Goal: Task Accomplishment & Management: Complete application form

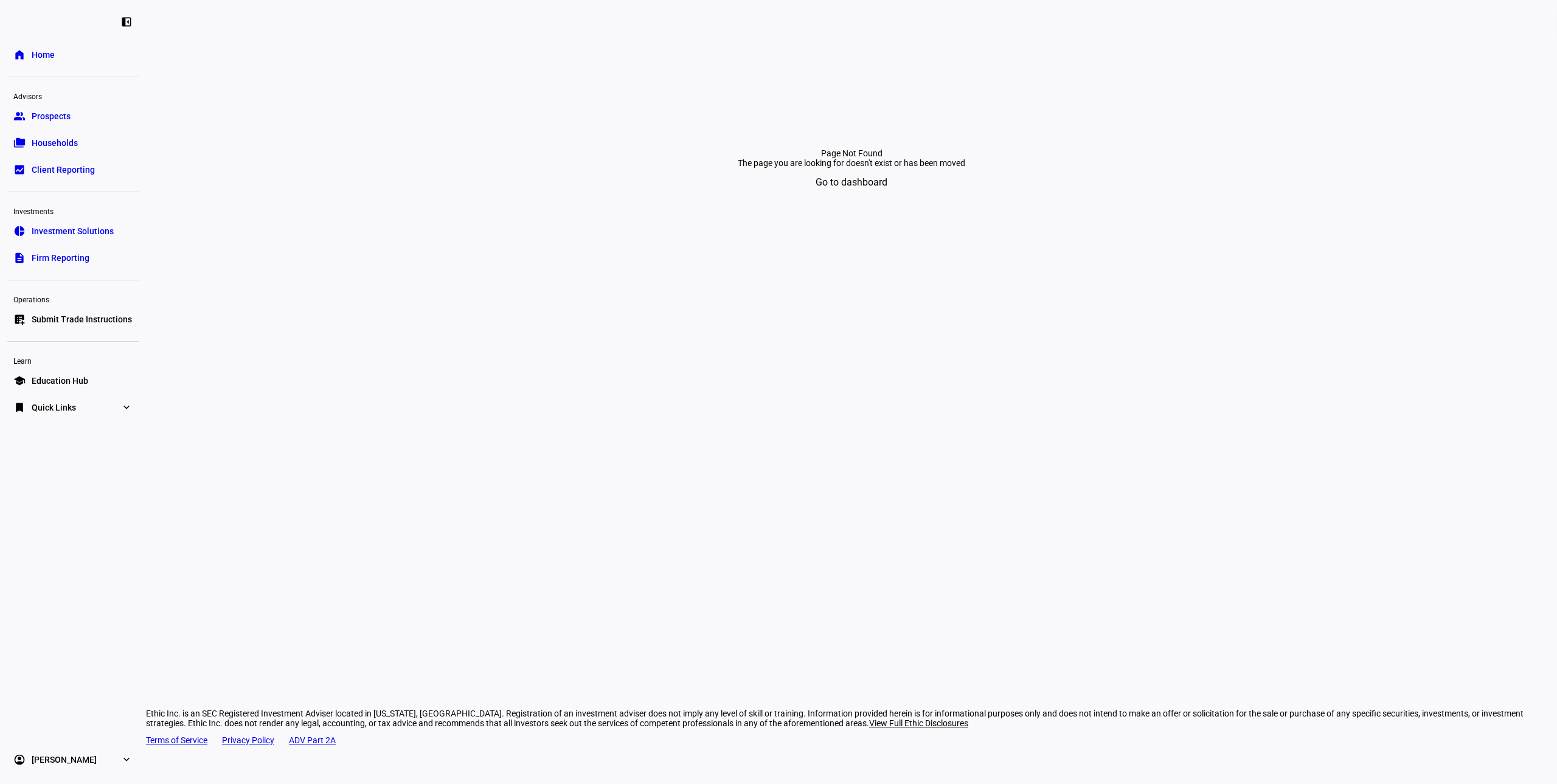
click at [62, 325] on link "list_alt_add Submit Trade Instructions" at bounding box center [73, 320] width 131 height 25
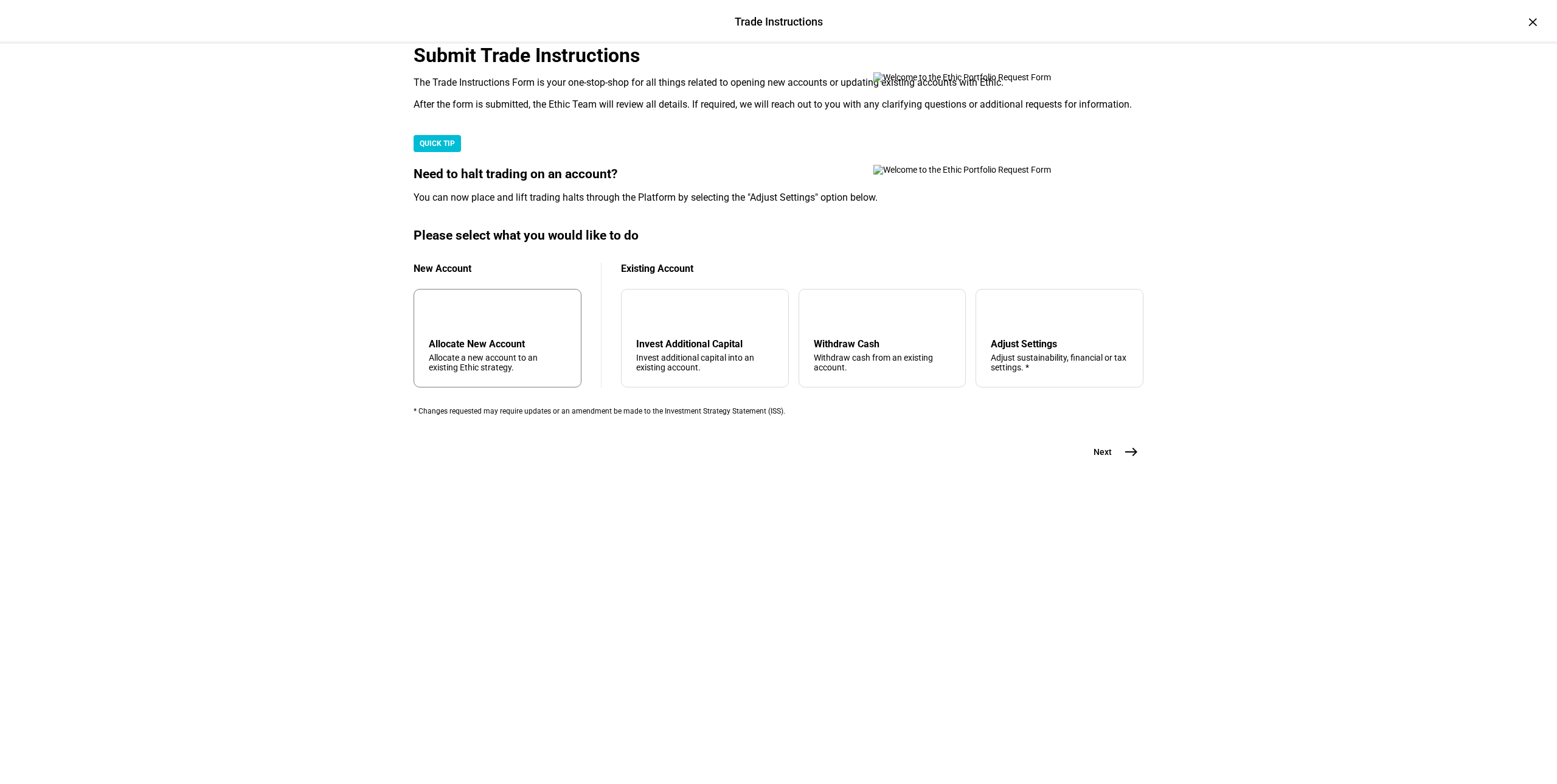
click at [544, 387] on div "add Allocate New Account Allocate a new account to an existing Ethic strategy." at bounding box center [498, 338] width 168 height 99
click at [1124, 459] on mat-icon "east" at bounding box center [1131, 451] width 15 height 15
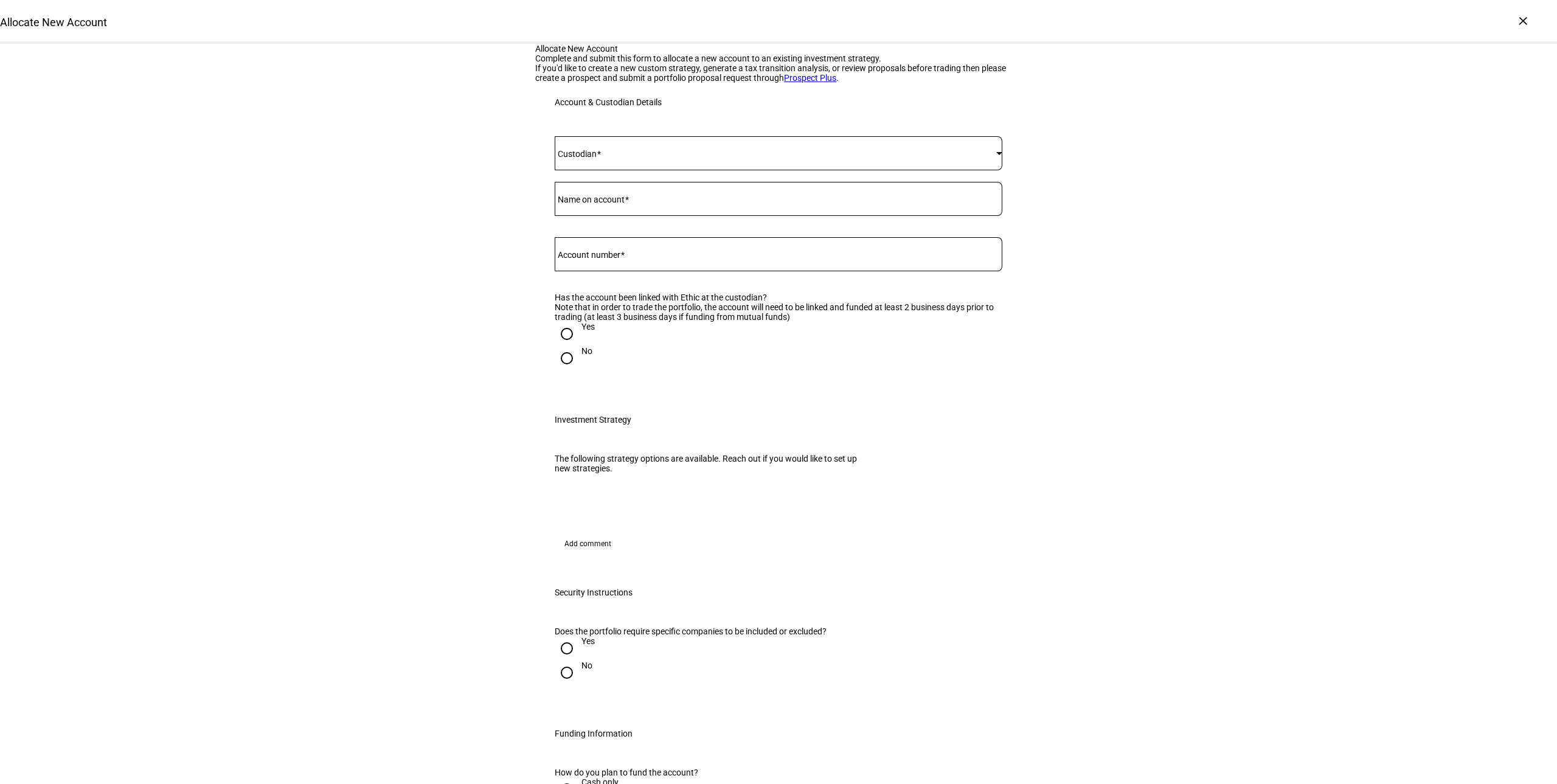
click at [623, 158] on span at bounding box center [776, 153] width 442 height 10
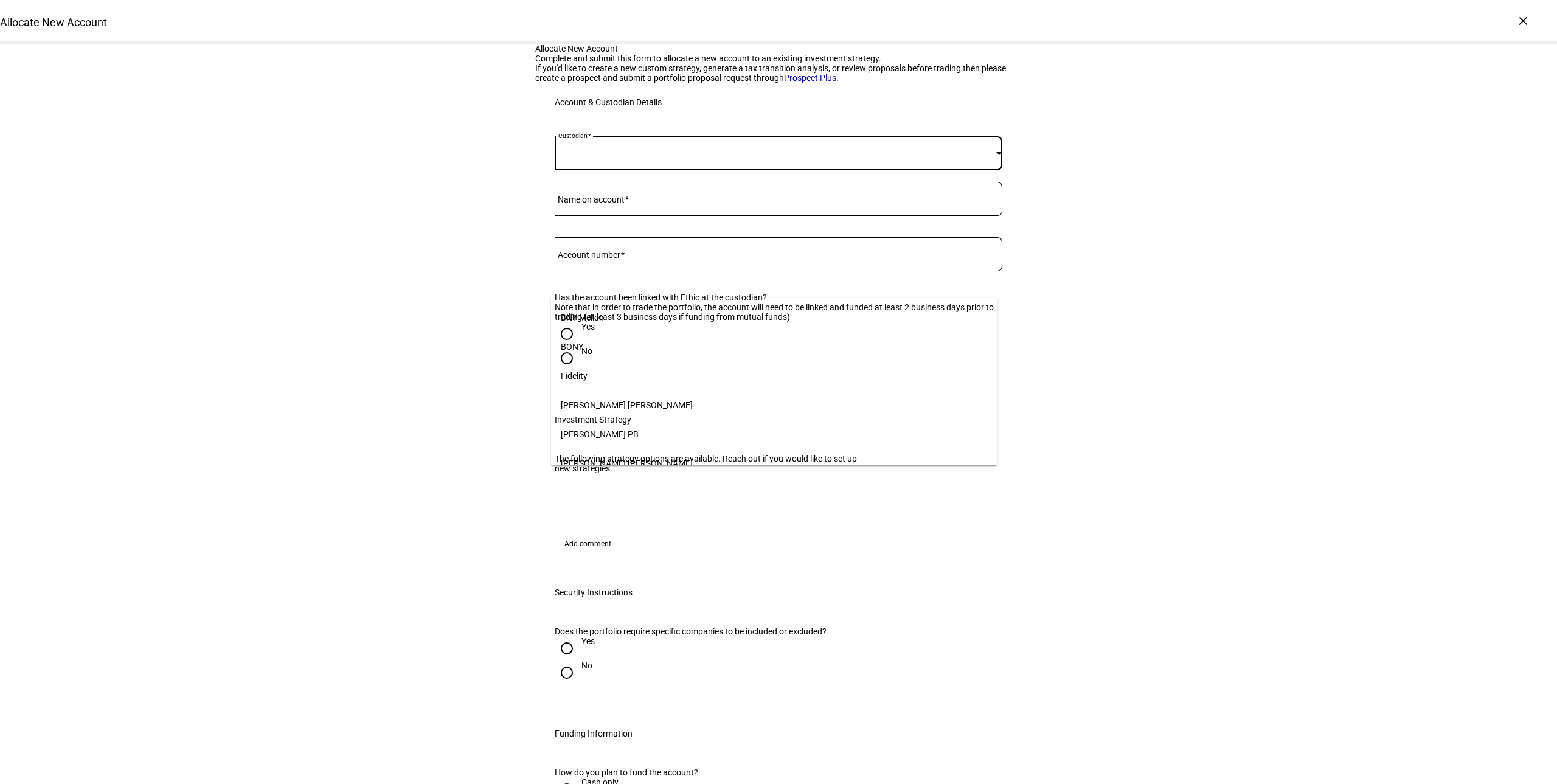
click at [616, 363] on mat-option "Fidelity" at bounding box center [774, 376] width 446 height 29
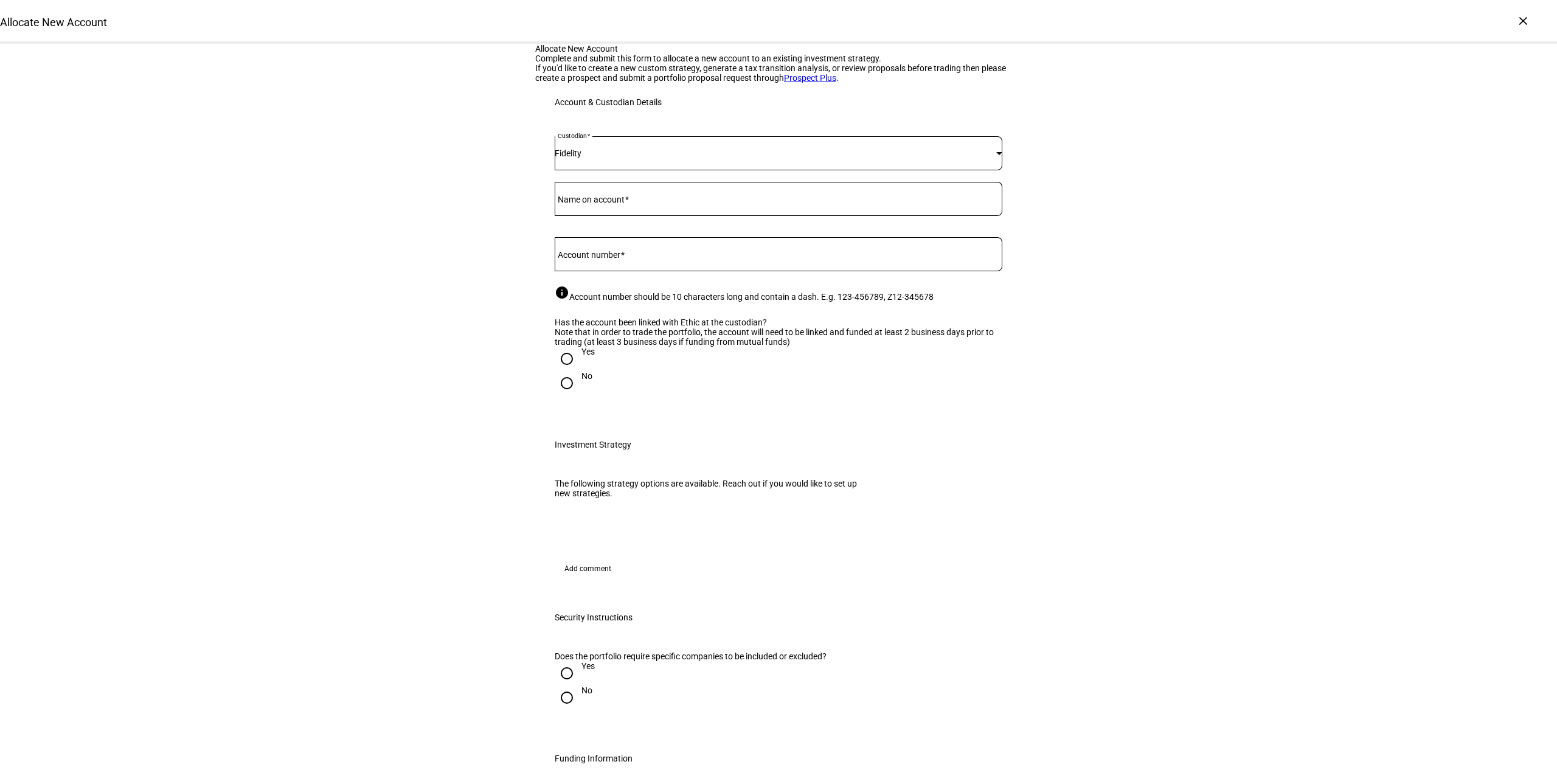
click at [597, 205] on mat-label "Name on account" at bounding box center [591, 199] width 67 height 10
click at [597, 202] on input "Name on account" at bounding box center [779, 196] width 448 height 10
type input "Yelena Yemchuk"
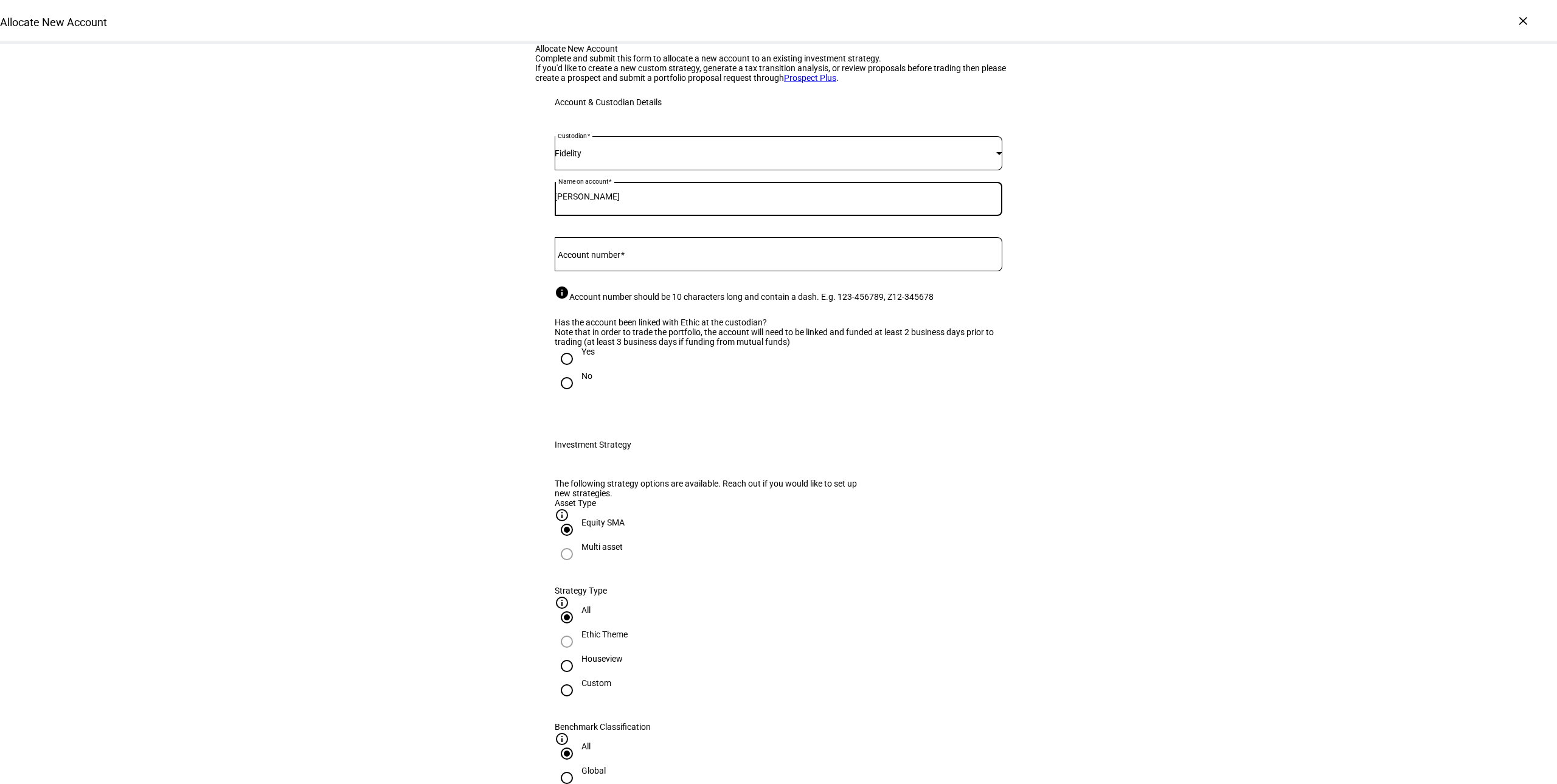
click at [619, 260] on mat-label "Account number" at bounding box center [590, 254] width 63 height 10
click at [619, 257] on input "Account number" at bounding box center [779, 251] width 448 height 10
type input "668-249171"
click at [567, 371] on input "Yes" at bounding box center [567, 359] width 25 height 25
radio input "true"
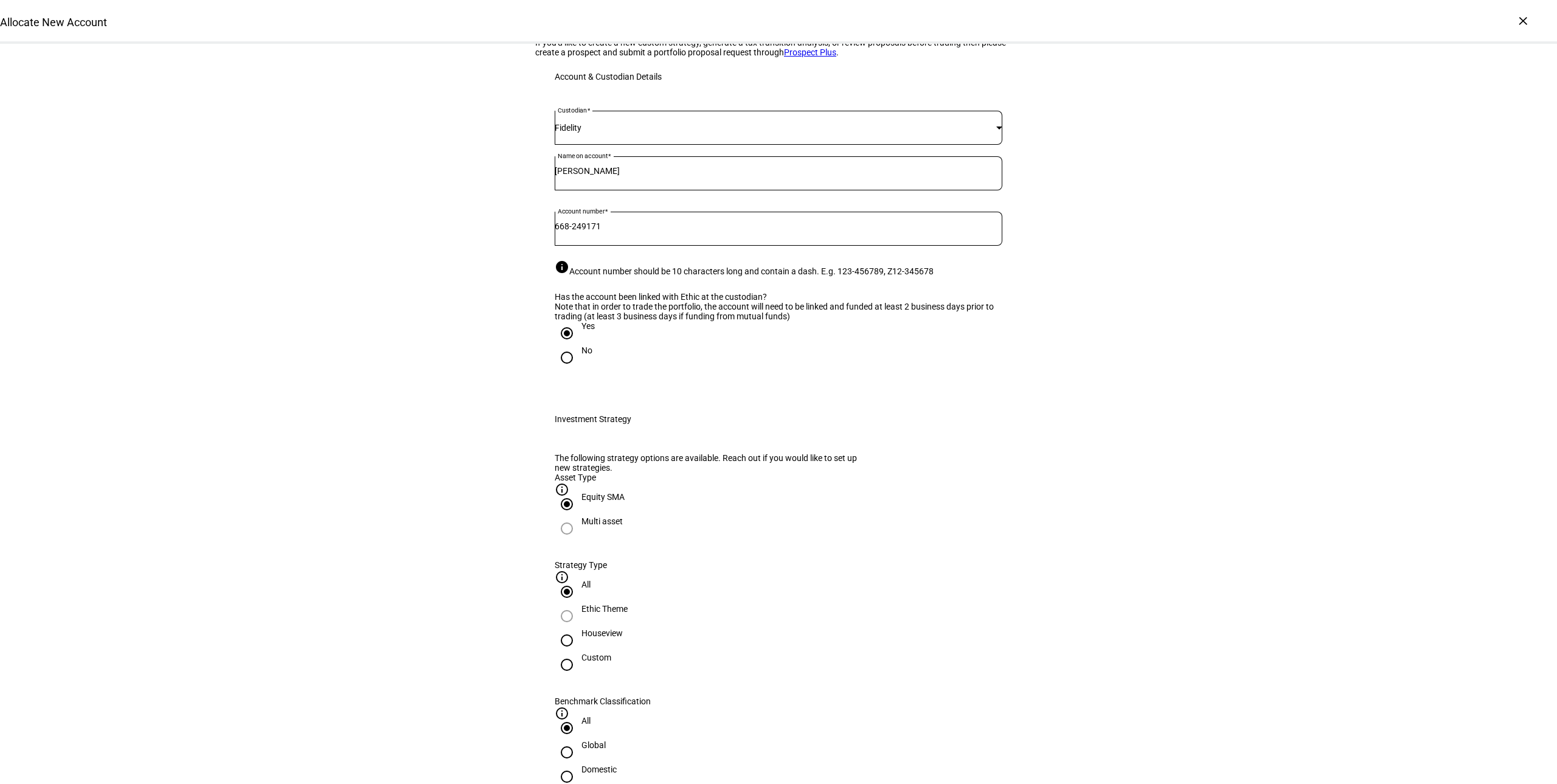
scroll to position [205, 0]
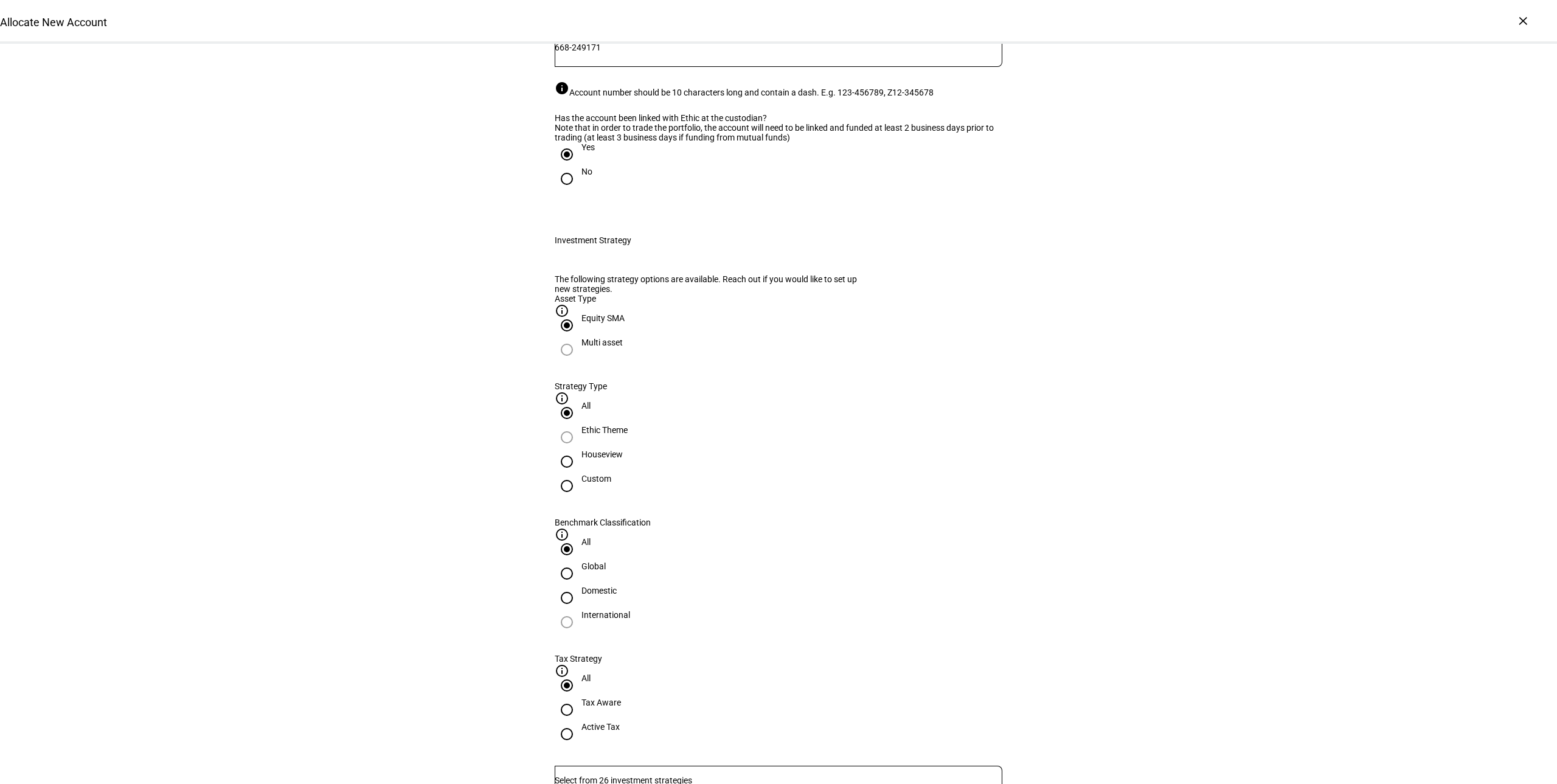
click at [579, 474] on input "Houseview" at bounding box center [567, 461] width 25 height 25
radio input "true"
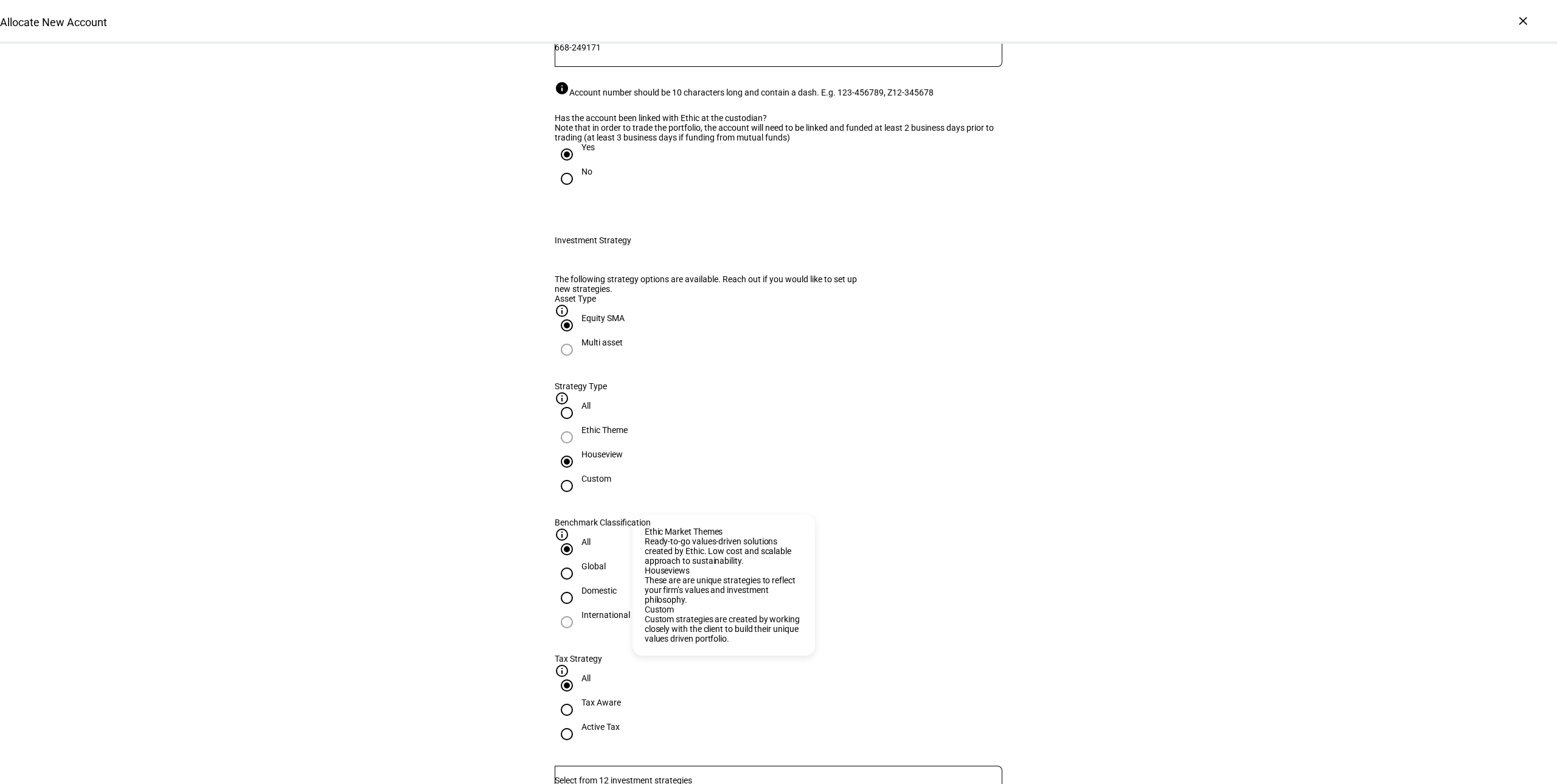
click at [570, 405] on mat-icon "info_outline" at bounding box center [562, 398] width 15 height 15
click at [655, 776] on input "Number" at bounding box center [779, 780] width 448 height 10
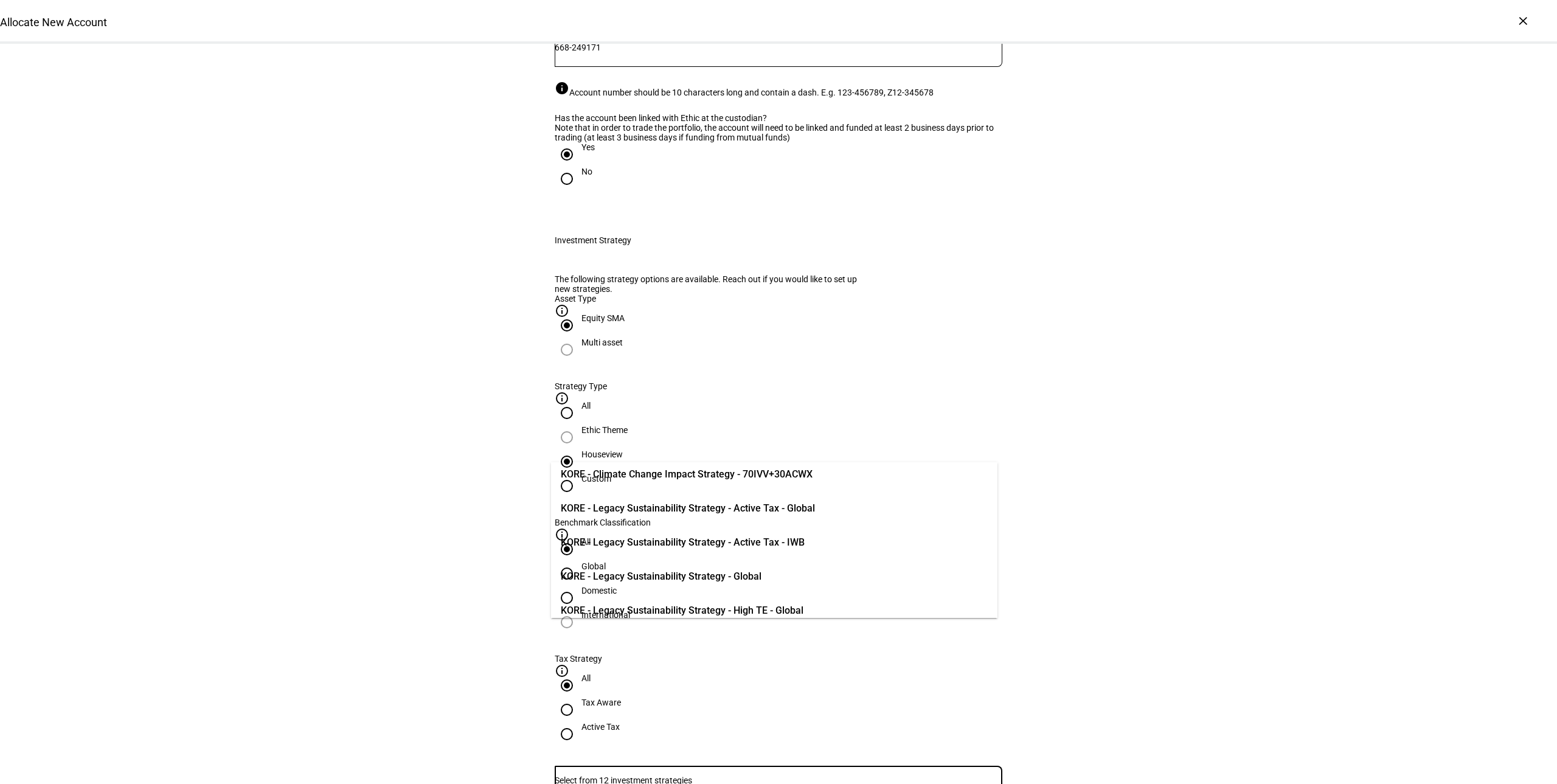
scroll to position [0, 0]
click at [789, 480] on span "KORE - Climate Change Impact Strategy - 70IVV+30ACWX" at bounding box center [687, 484] width 251 height 15
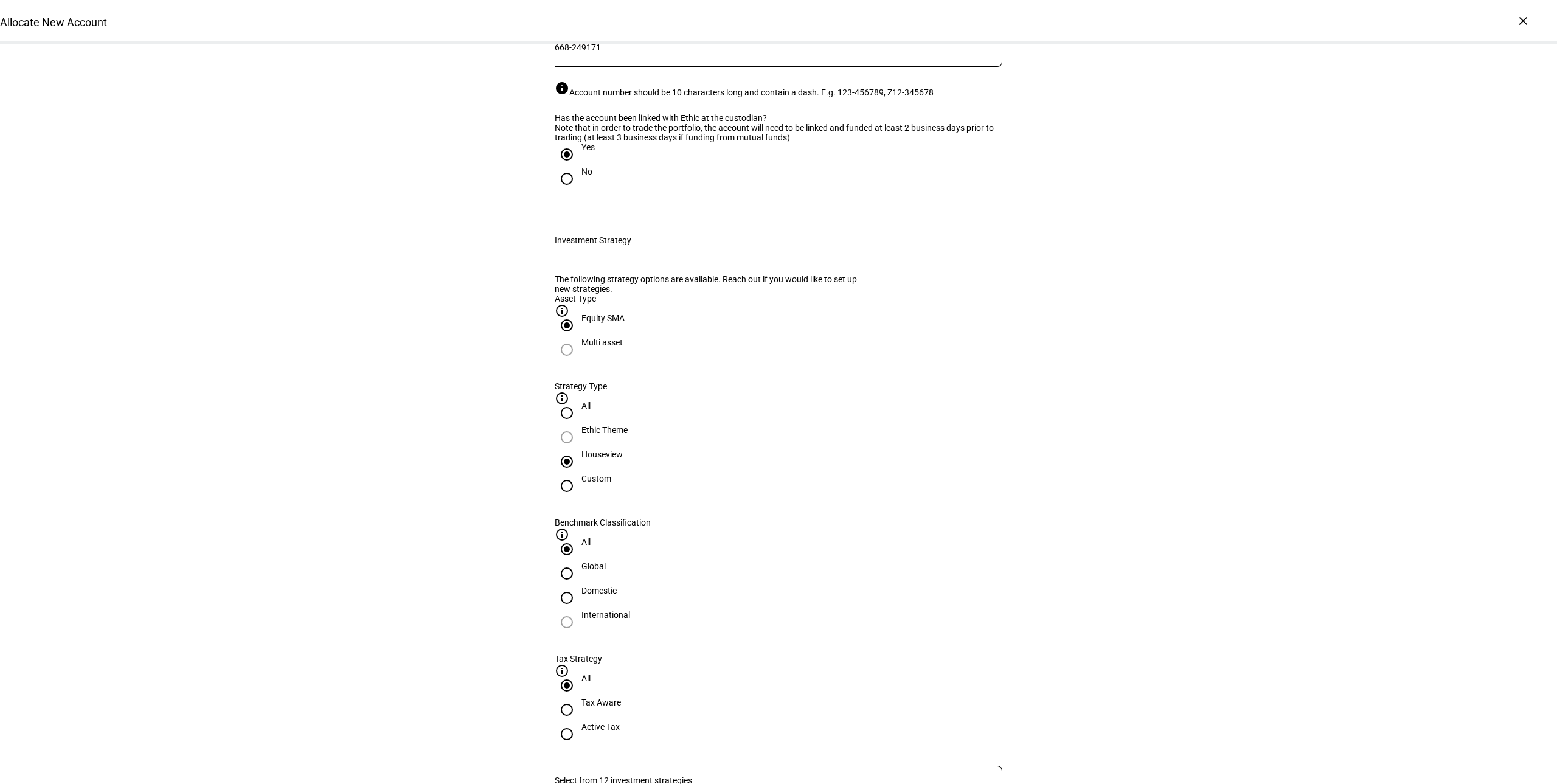
drag, startPoint x: 810, startPoint y: 675, endPoint x: 557, endPoint y: 675, distance: 253.0
copy div "KORE - Climate Change Impact Strategy - 70IVV+30ACWX"
click at [579, 561] on input "Global" at bounding box center [567, 573] width 25 height 25
radio input "true"
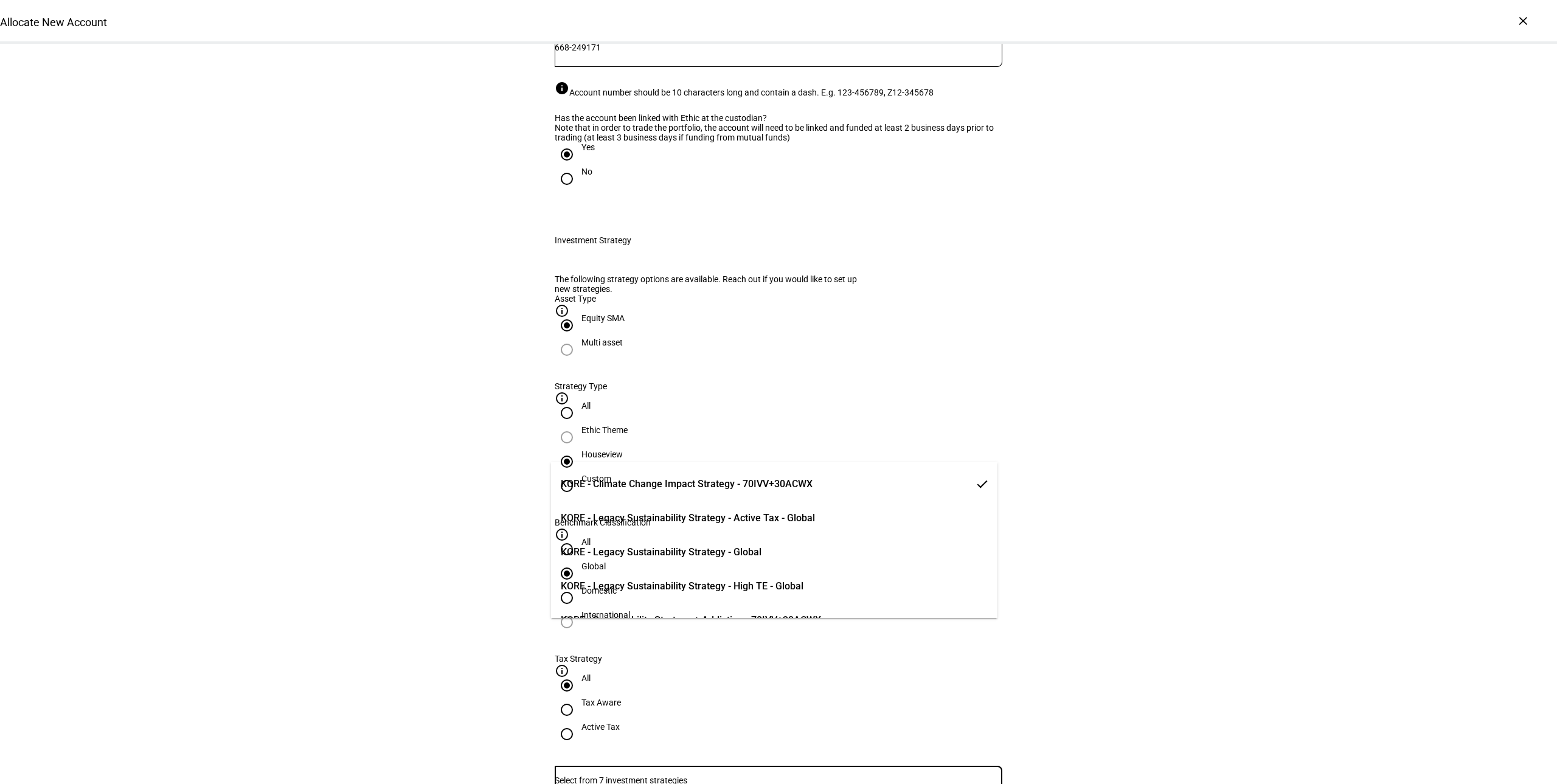
click at [681, 776] on input "Number" at bounding box center [779, 780] width 448 height 10
click at [803, 486] on span "KORE - Climate Change Impact Strategy - 70IVV+30ACWX" at bounding box center [687, 484] width 251 height 15
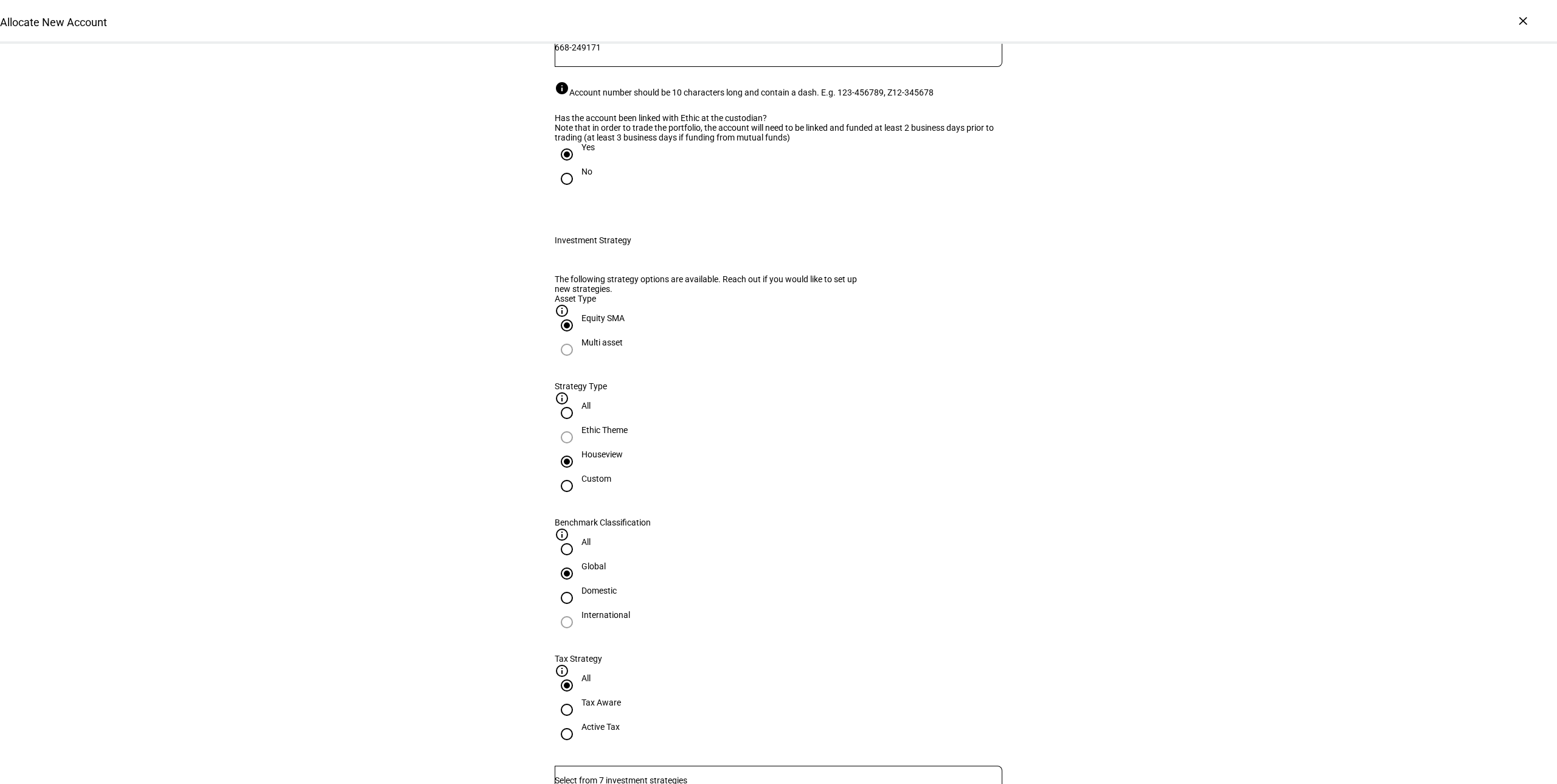
scroll to position [421, 0]
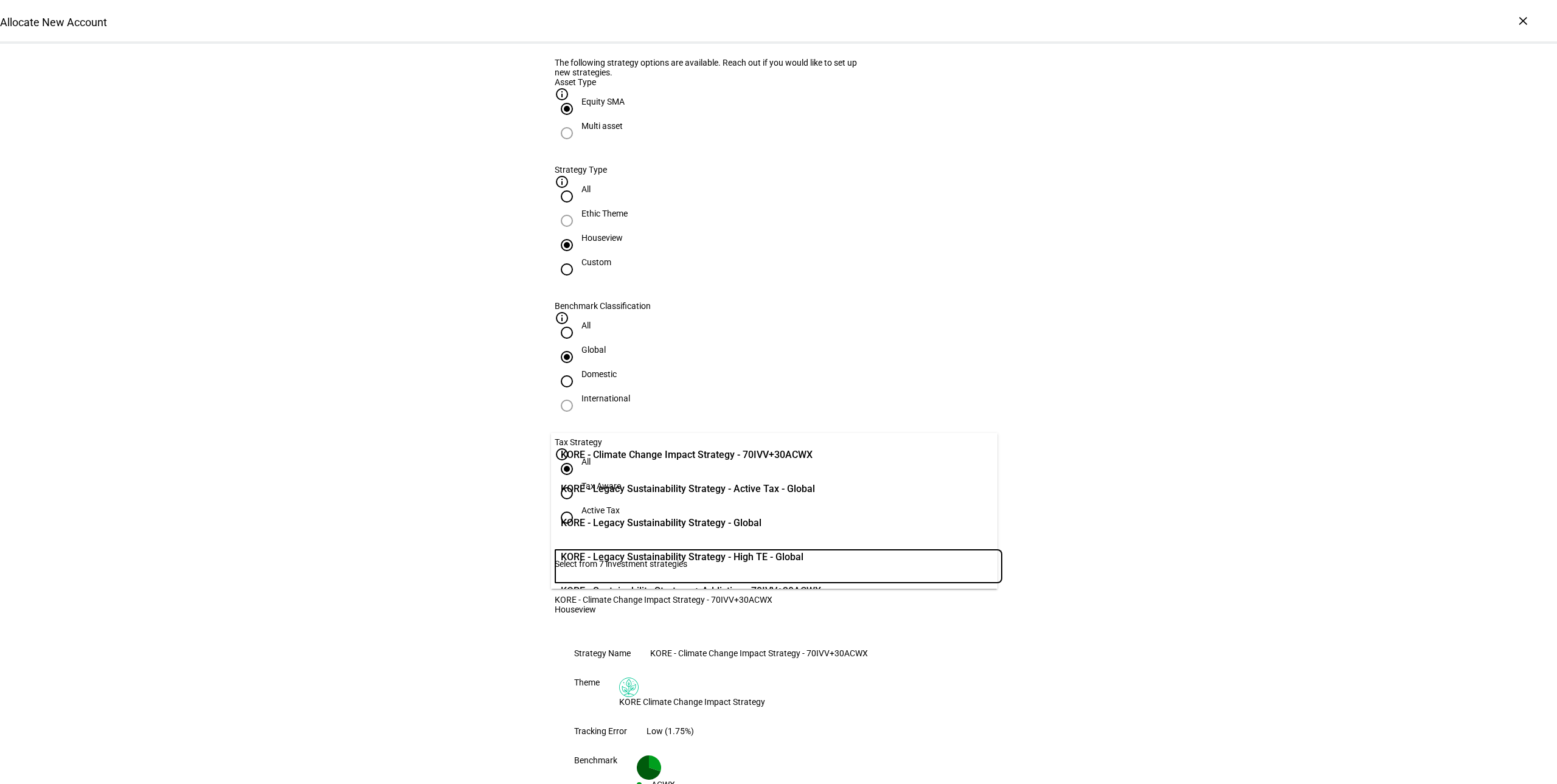
click at [717, 559] on input "Number" at bounding box center [779, 563] width 448 height 10
click at [813, 484] on span "KORE - Legacy Sustainability Strategy - Active Tax - Global" at bounding box center [688, 488] width 255 height 15
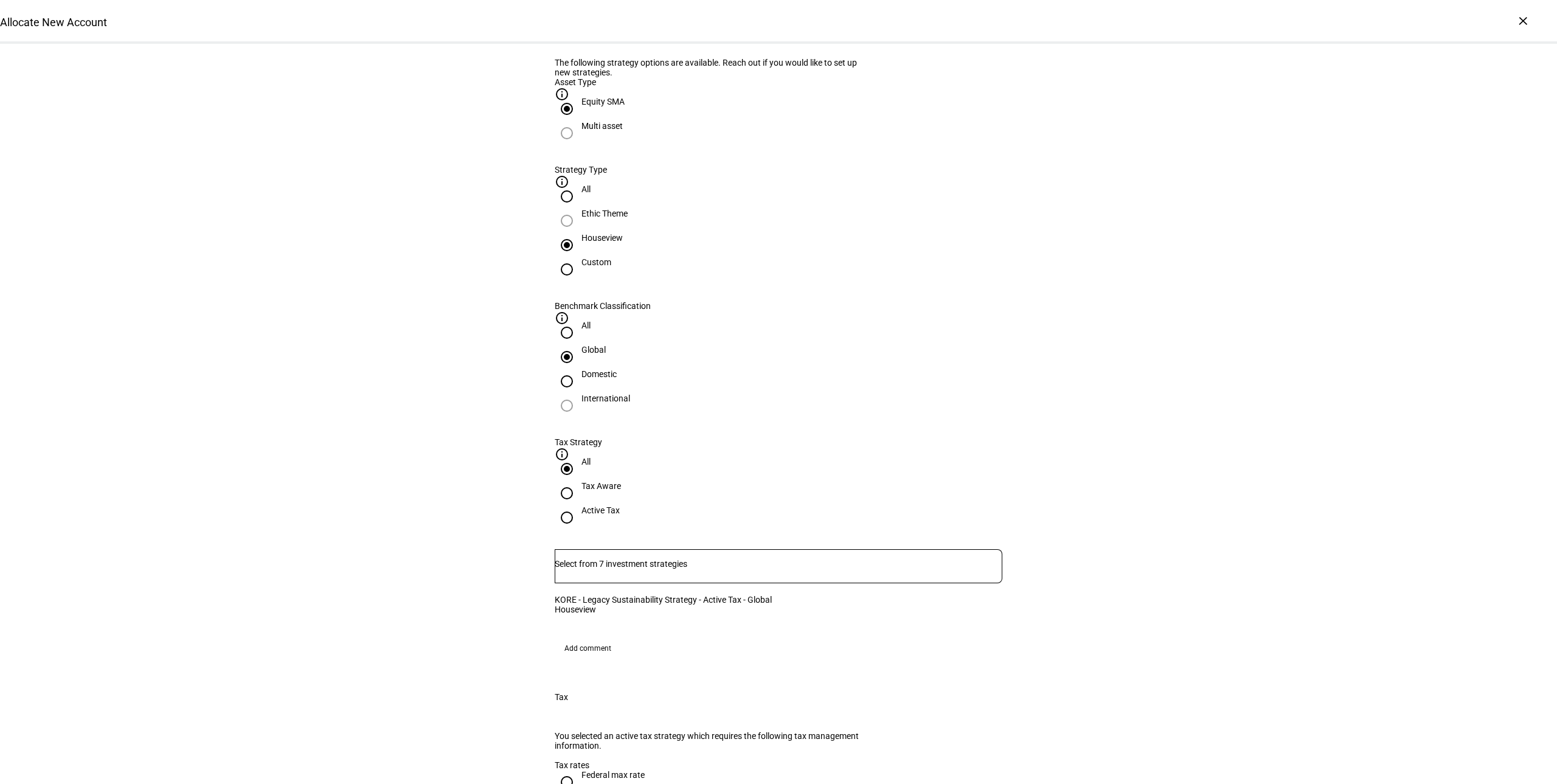
click at [721, 549] on div at bounding box center [779, 566] width 448 height 34
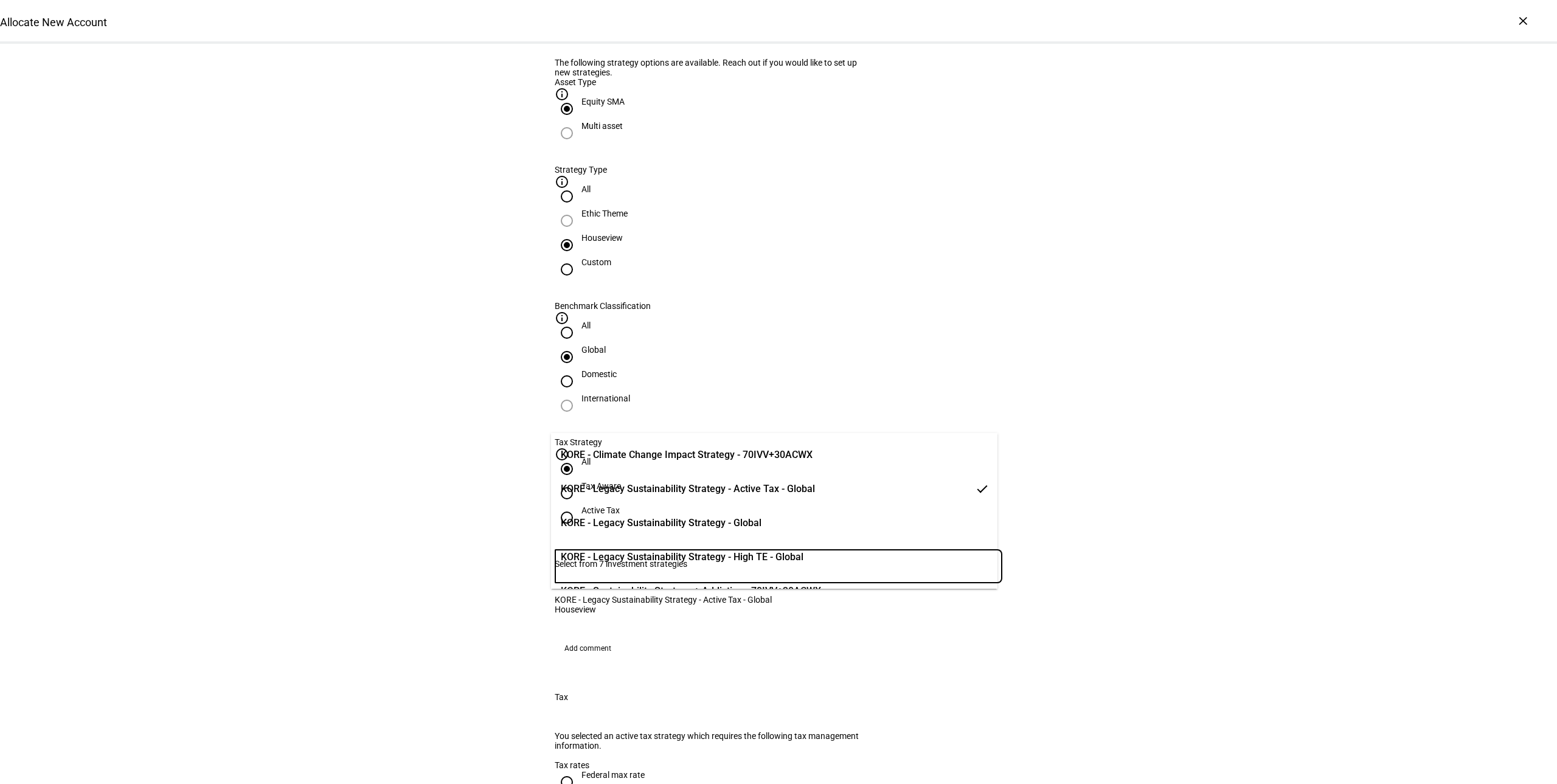
click at [758, 490] on span "KORE - Legacy Sustainability Strategy - Active Tax - Global" at bounding box center [688, 488] width 255 height 15
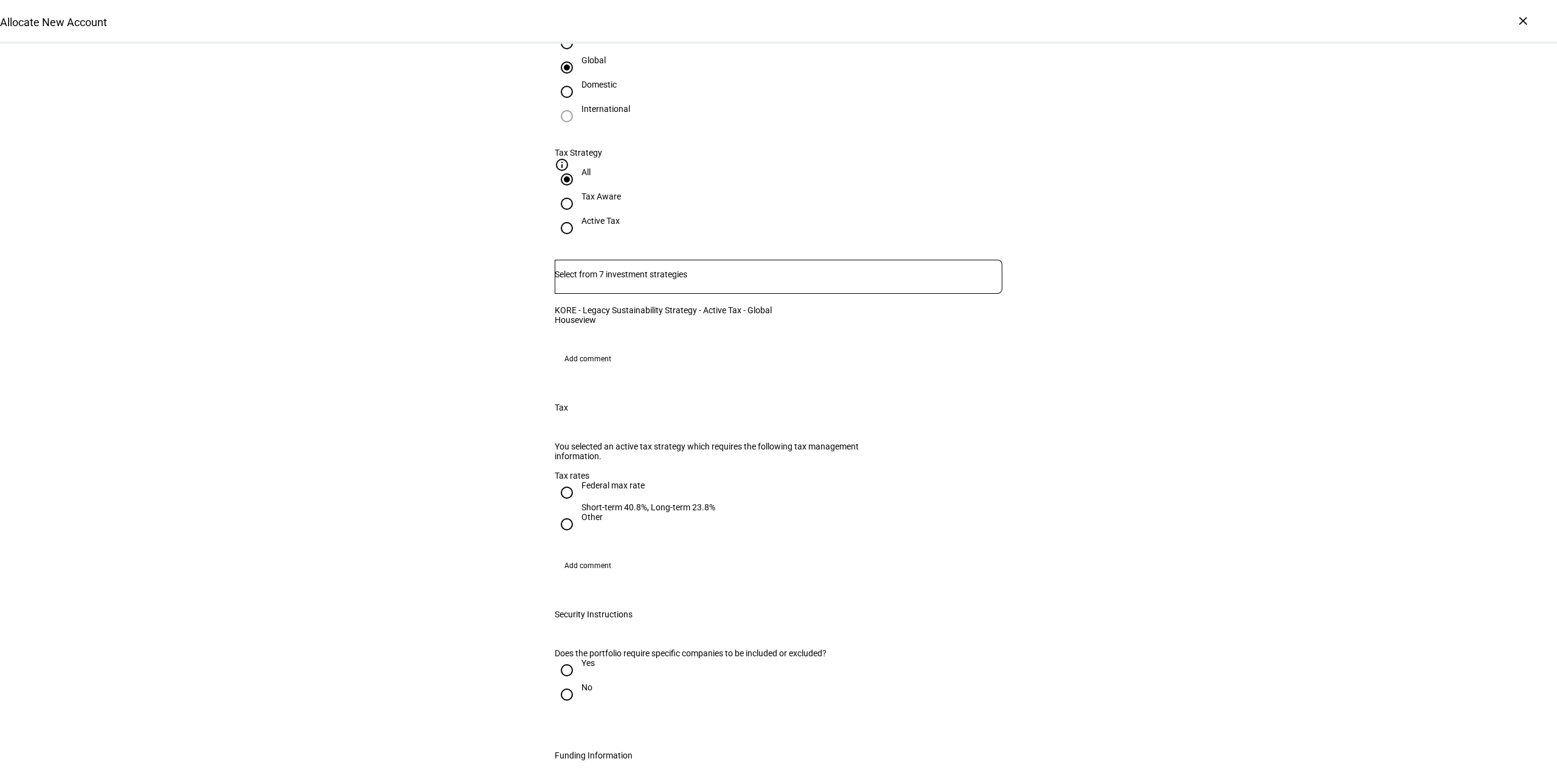
scroll to position [715, 0]
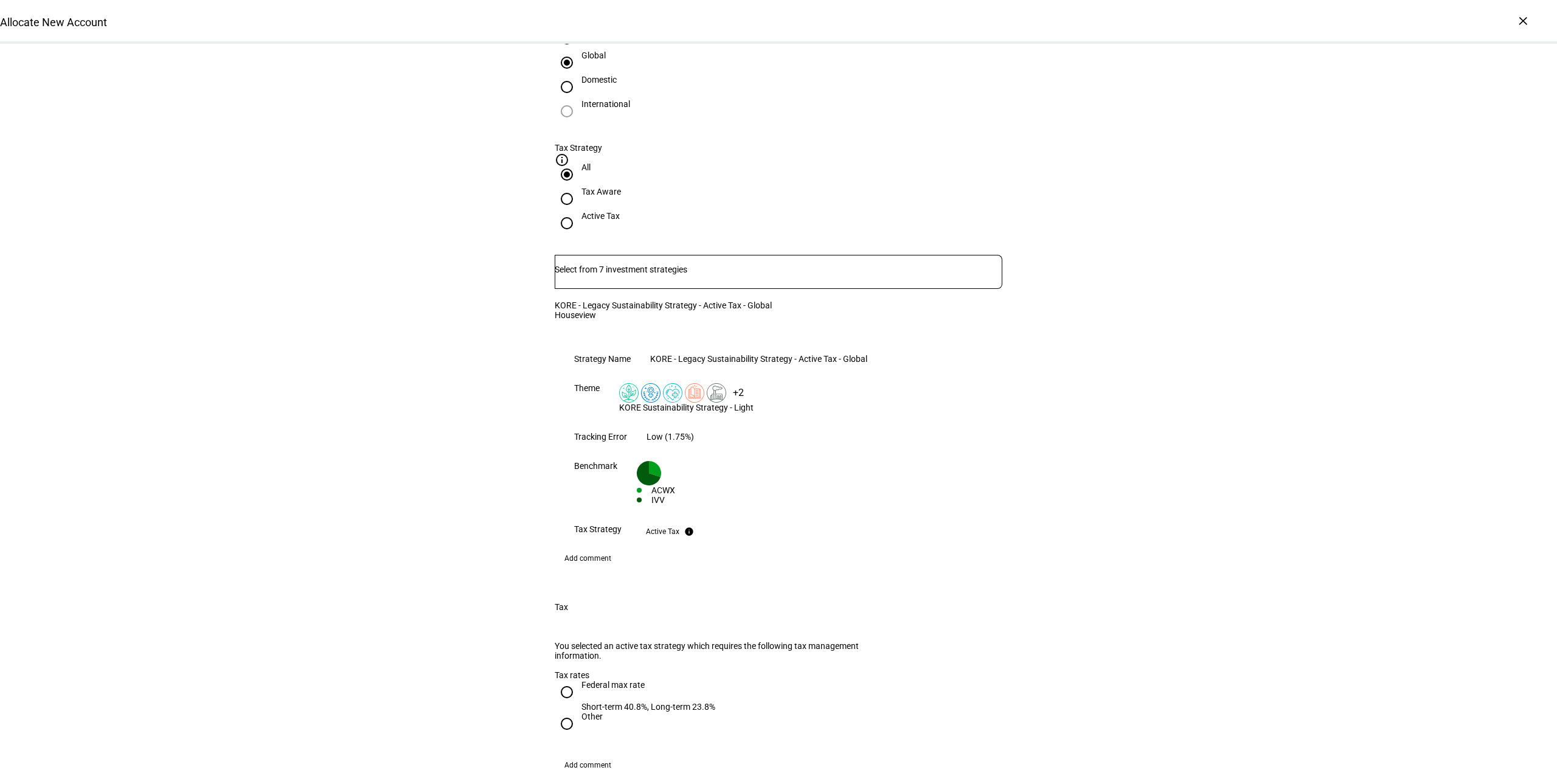
click at [563, 680] on input "Federal max rate Short-term 40.8%, Long-term 23.8%" at bounding box center [567, 692] width 25 height 25
radio input "true"
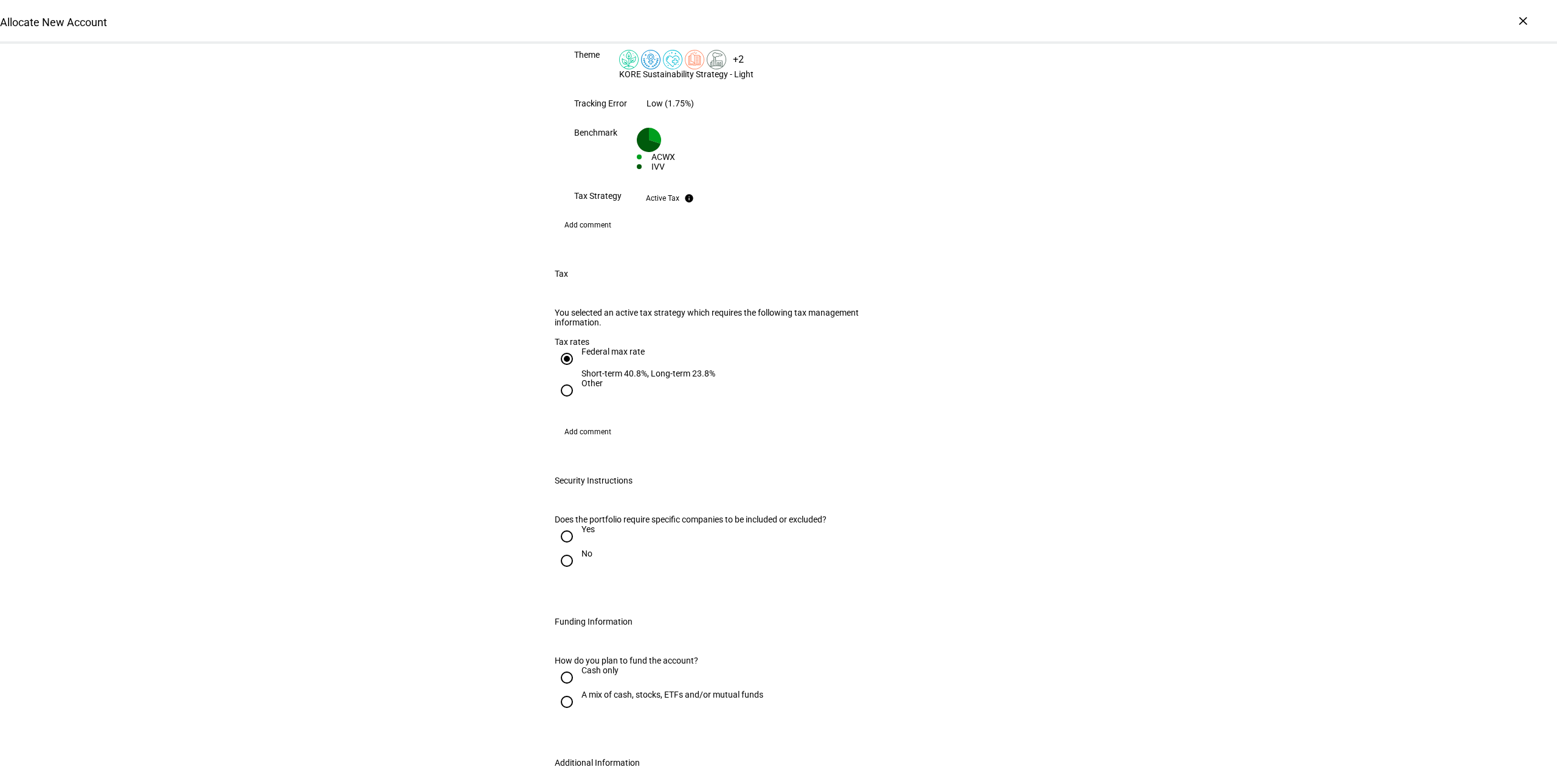
scroll to position [1058, 0]
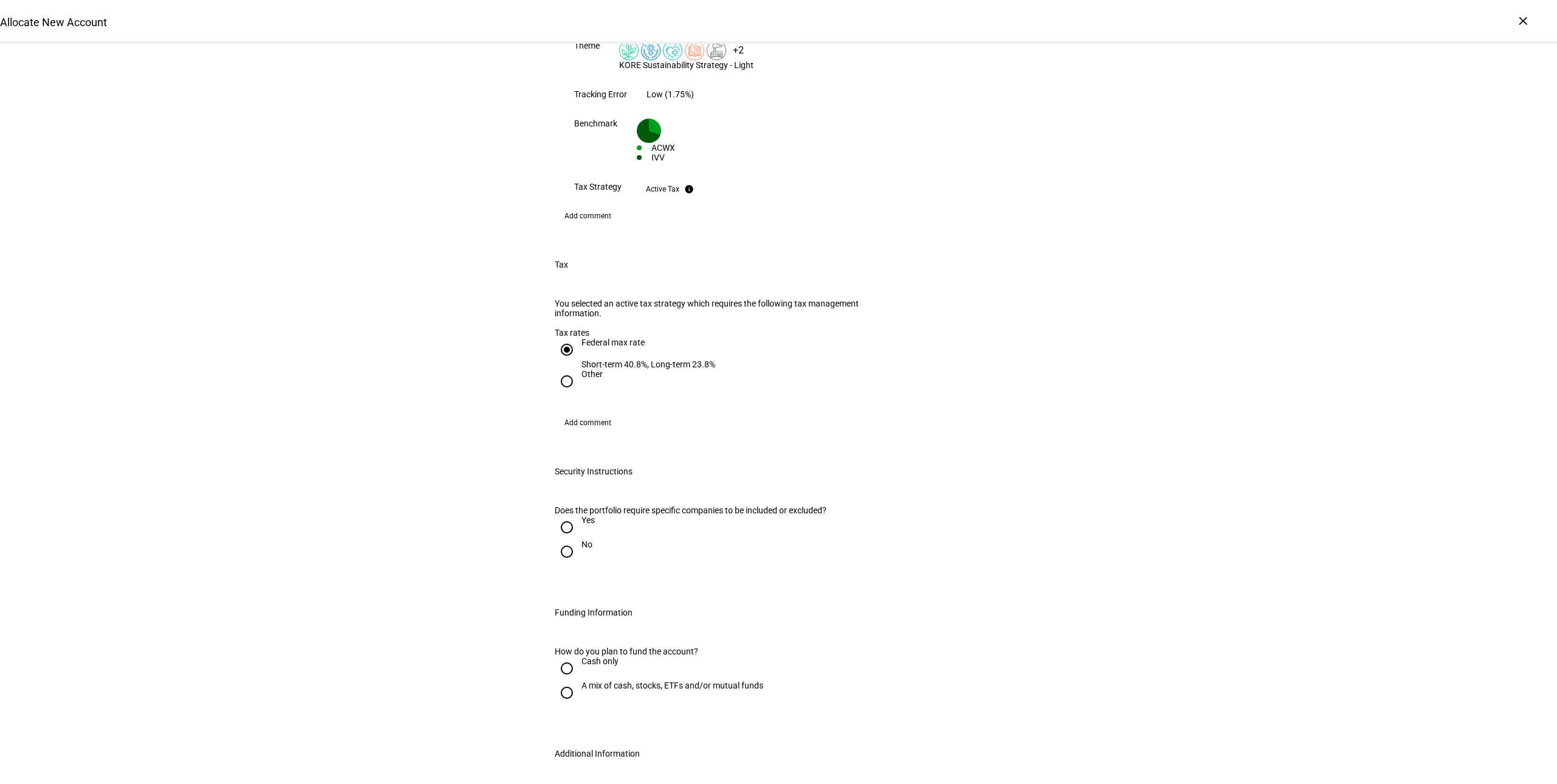
click at [567, 540] on input "No" at bounding box center [567, 552] width 25 height 25
radio input "true"
click at [561, 681] on input "A mix of cash, stocks, ETFs and/or mutual funds" at bounding box center [567, 693] width 25 height 25
radio input "true"
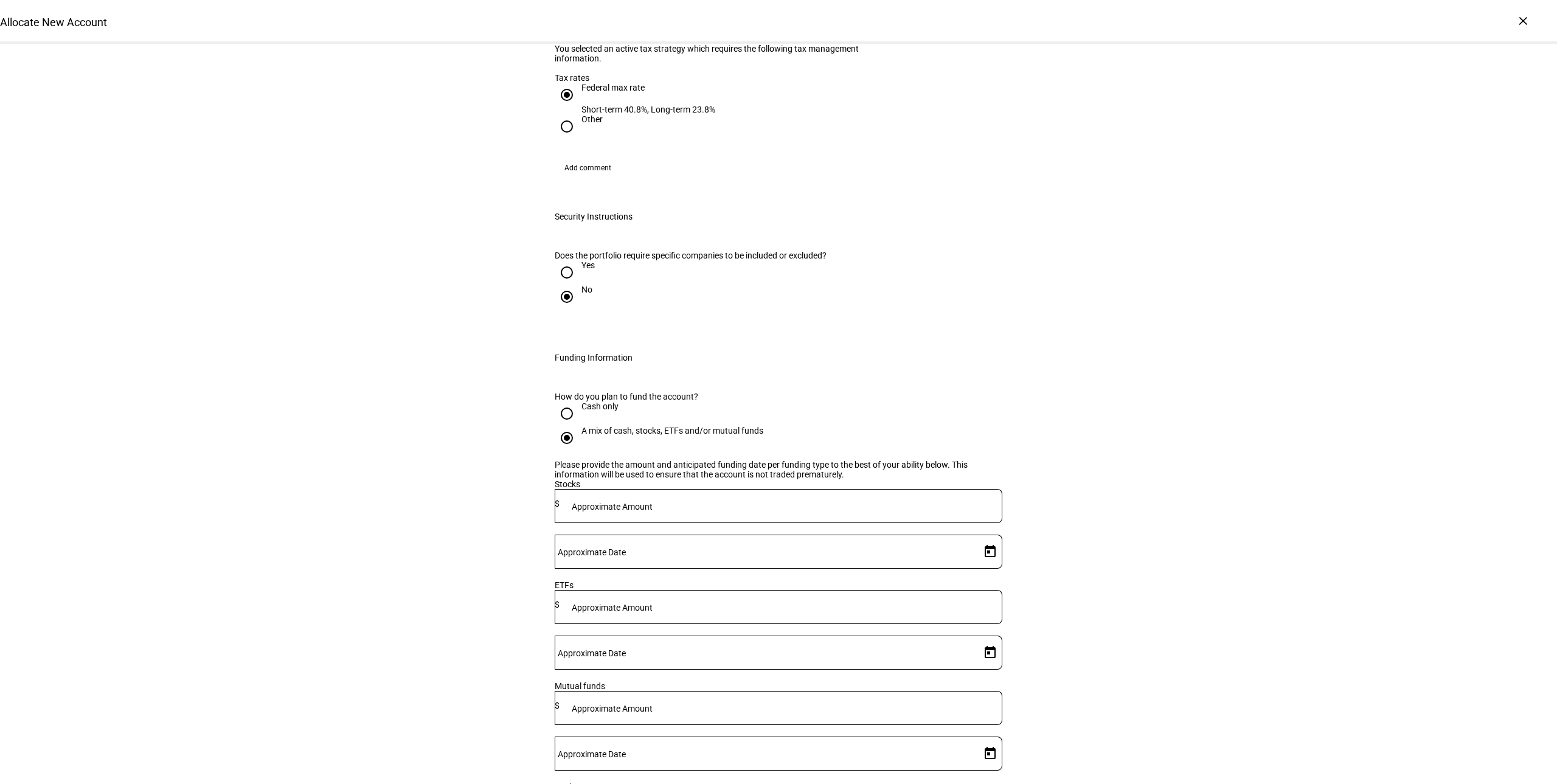
scroll to position [1318, 0]
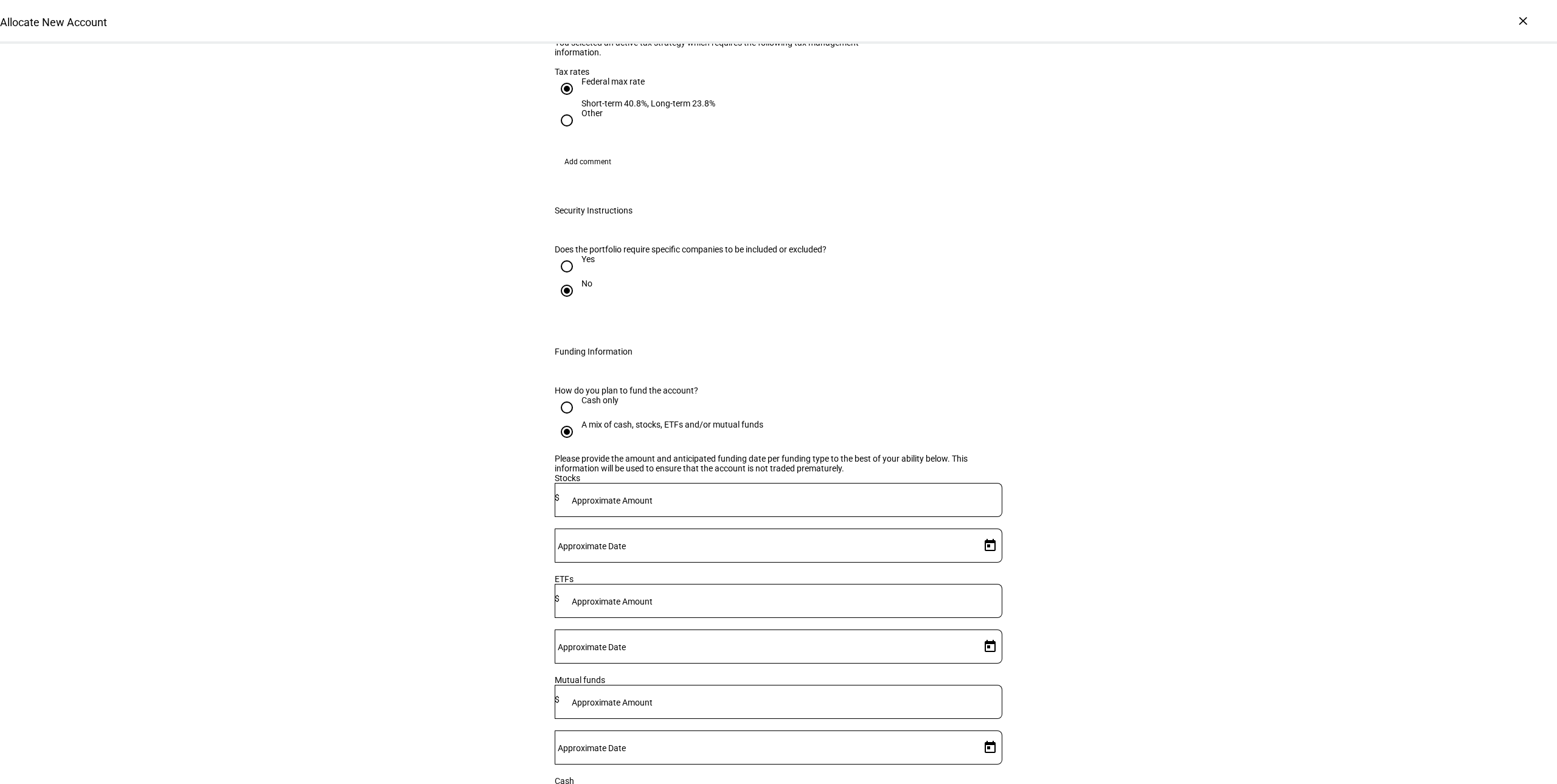
type input "14,000"
click at [908, 481] on span "2" at bounding box center [910, 484] width 22 height 22
type input "9/2/2025"
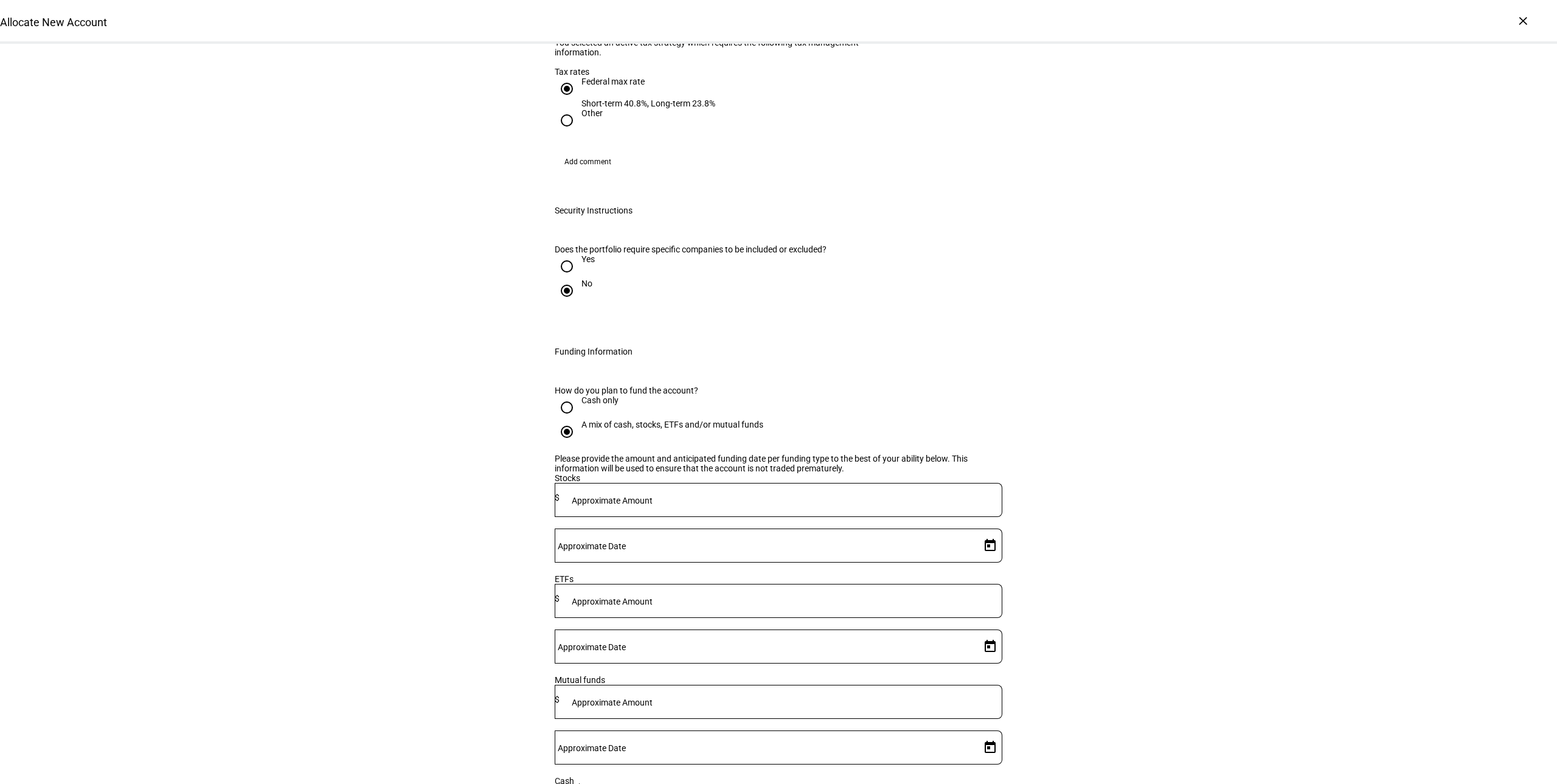
click at [652, 596] on mat-label "Approximate Amount" at bounding box center [613, 601] width 81 height 10
type input "160,000"
click at [652, 697] on mat-label "Approximate Amount" at bounding box center [613, 702] width 81 height 10
type input "350,000"
click at [710, 661] on div "How do you plan to fund the account? Cash only A mix of cash, stocks, ETFs and/…" at bounding box center [778, 643] width 487 height 545
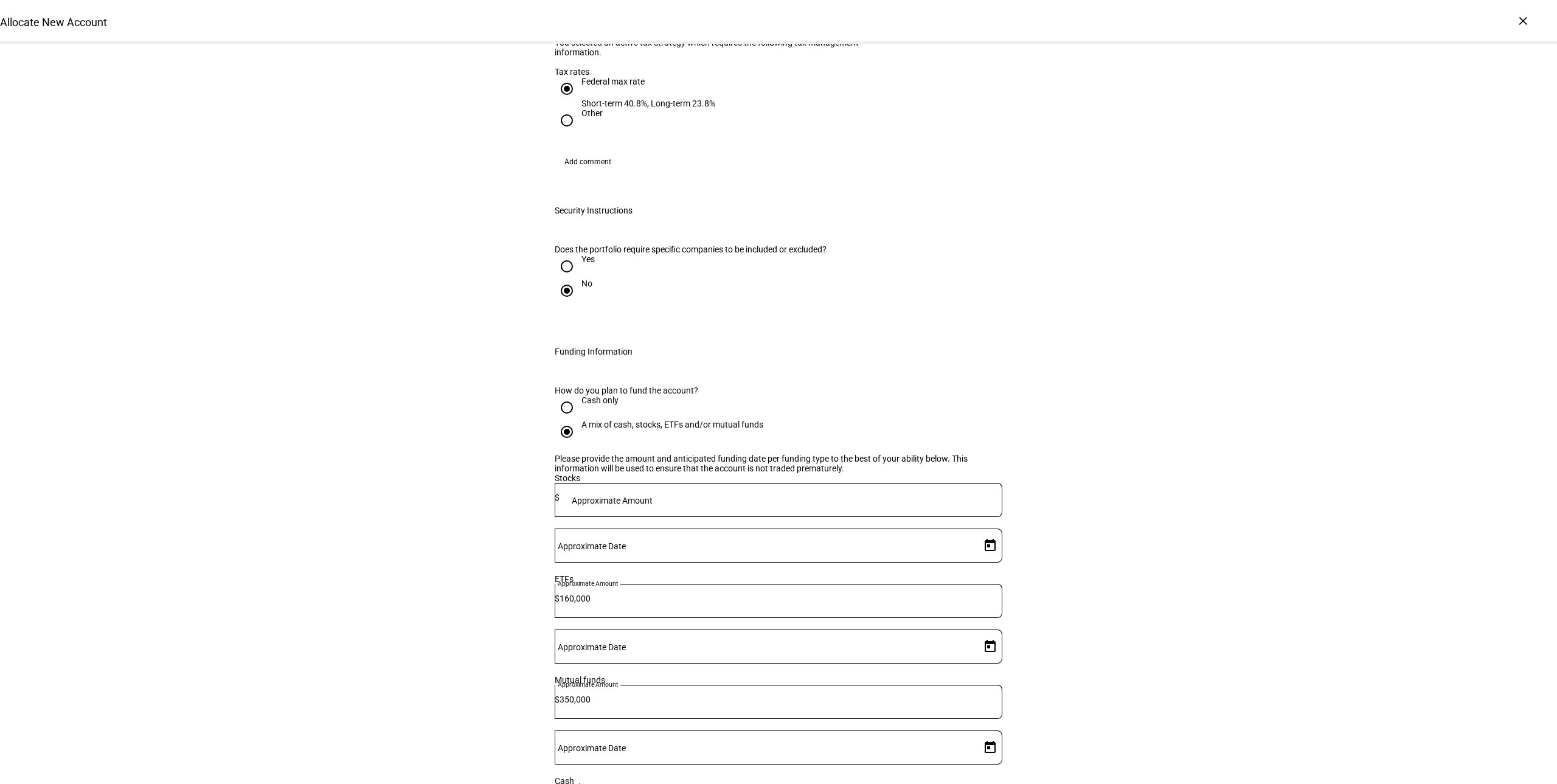
click at [976, 733] on span "Open calendar" at bounding box center [990, 747] width 29 height 29
click at [901, 434] on span "2" at bounding box center [910, 441] width 22 height 22
type input "9/2/2025"
click at [626, 642] on mat-label "Approximate Date" at bounding box center [592, 647] width 68 height 10
click at [915, 639] on input "Approximate Date" at bounding box center [765, 644] width 421 height 10
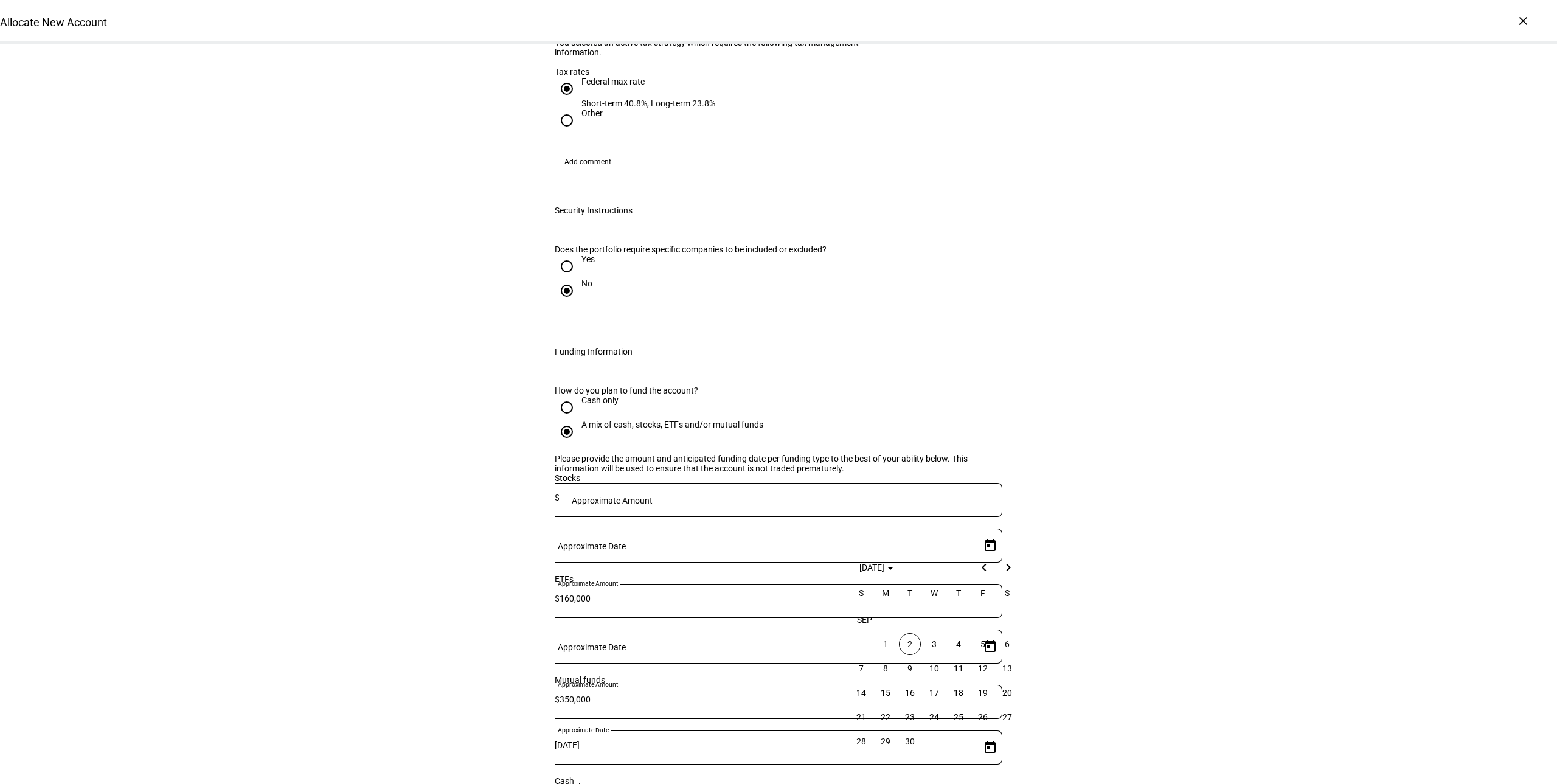
click at [982, 525] on div at bounding box center [778, 392] width 1557 height 784
click at [982, 631] on span "Open calendar" at bounding box center [990, 646] width 29 height 29
click at [908, 648] on span "2" at bounding box center [910, 644] width 22 height 22
type input "9/2/2025"
drag, startPoint x: 746, startPoint y: 572, endPoint x: 659, endPoint y: 575, distance: 87.1
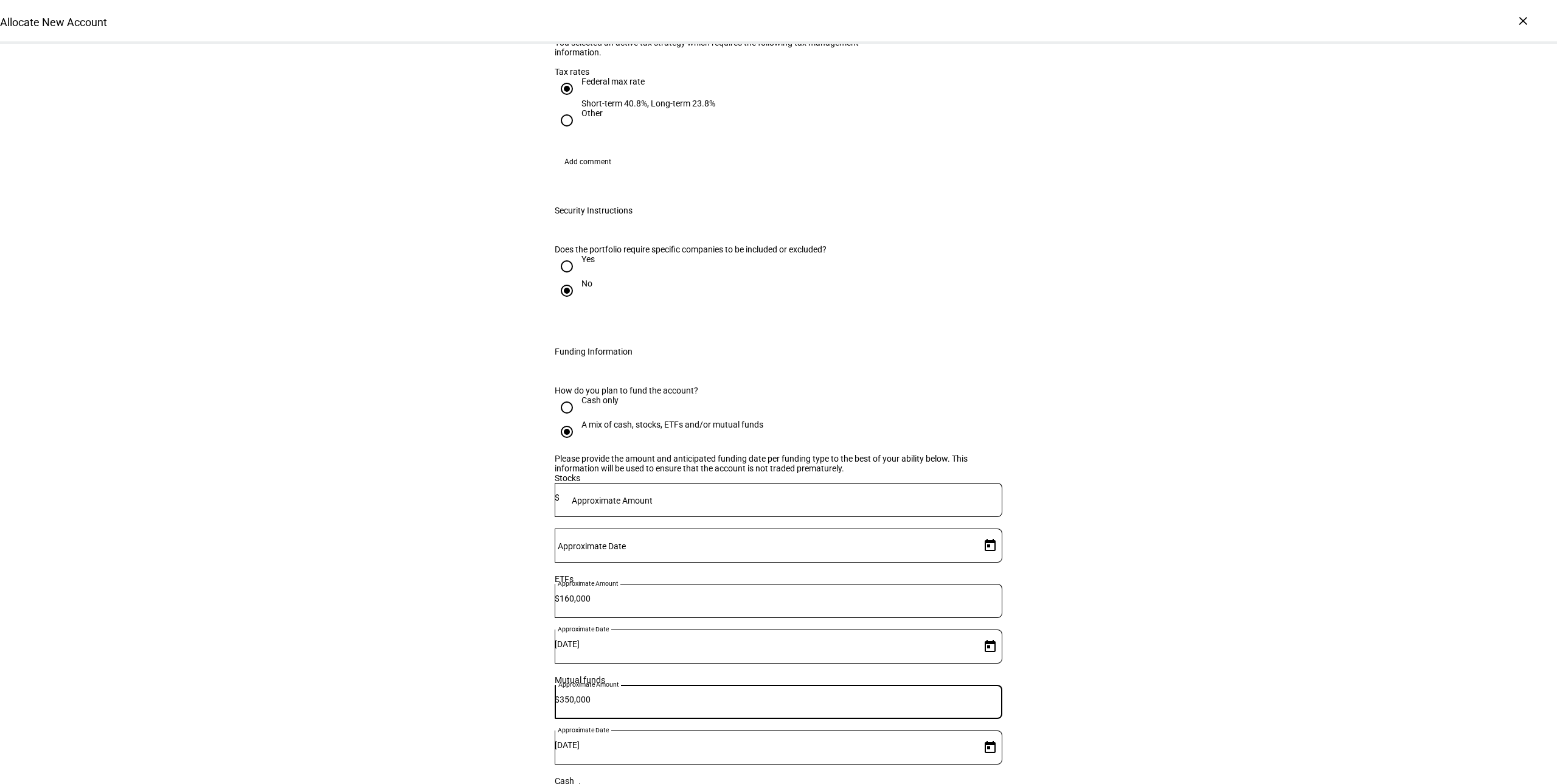
click at [659, 675] on div "Mutual funds Approximate Amount $ 350,000 Approximate Date 9/2/2025" at bounding box center [779, 726] width 448 height 101
click at [652, 496] on mat-label "Approximate Amount" at bounding box center [613, 500] width 81 height 10
type input "4"
type input "375,000"
click at [612, 483] on div "Stocks" at bounding box center [779, 477] width 448 height 10
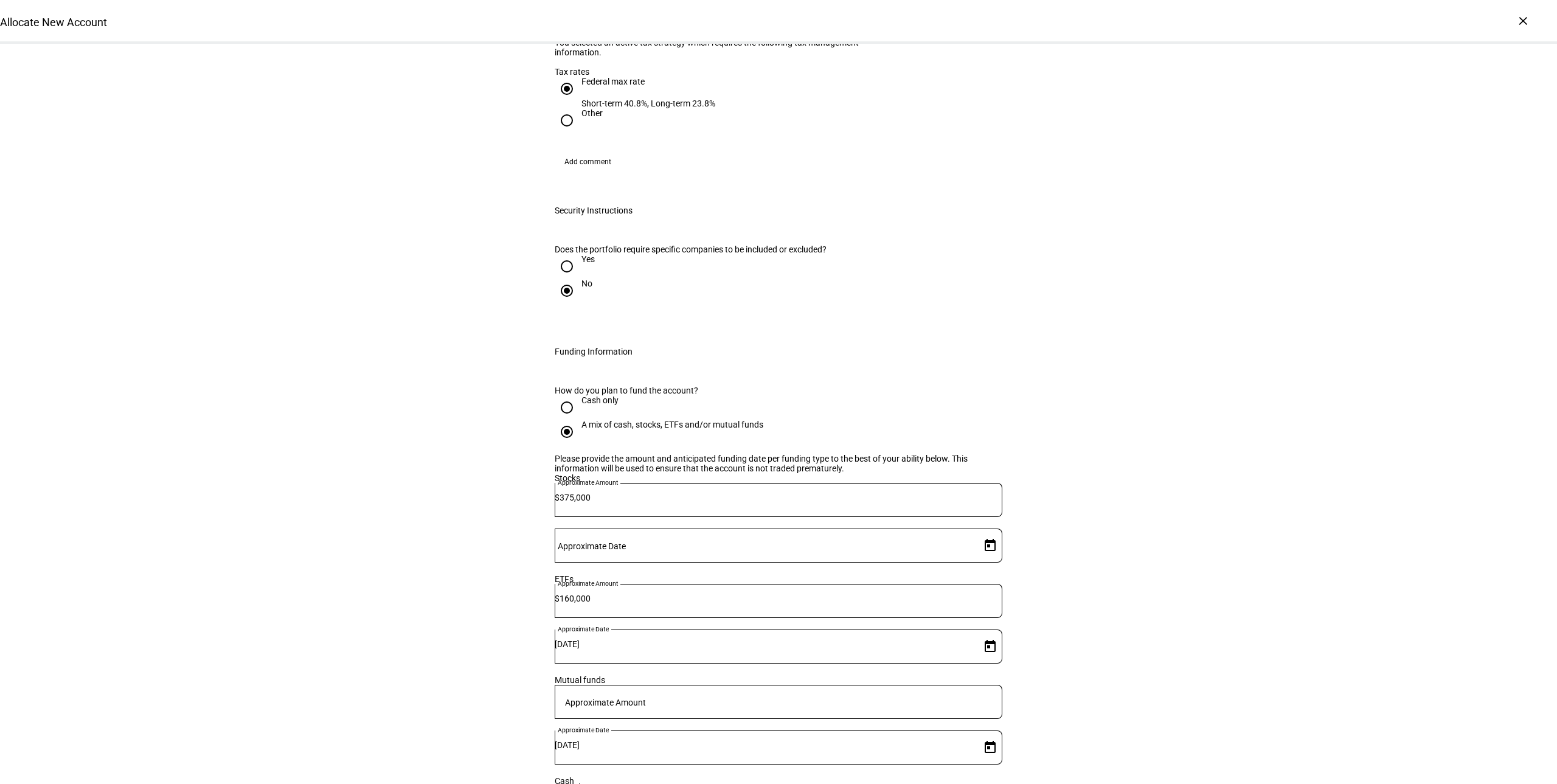
click at [731, 593] on input "160,000" at bounding box center [781, 598] width 443 height 10
click at [879, 538] on input "Approximate Date" at bounding box center [765, 543] width 421 height 10
click at [914, 599] on span "2" at bounding box center [910, 600] width 22 height 22
type input "9/2/2025"
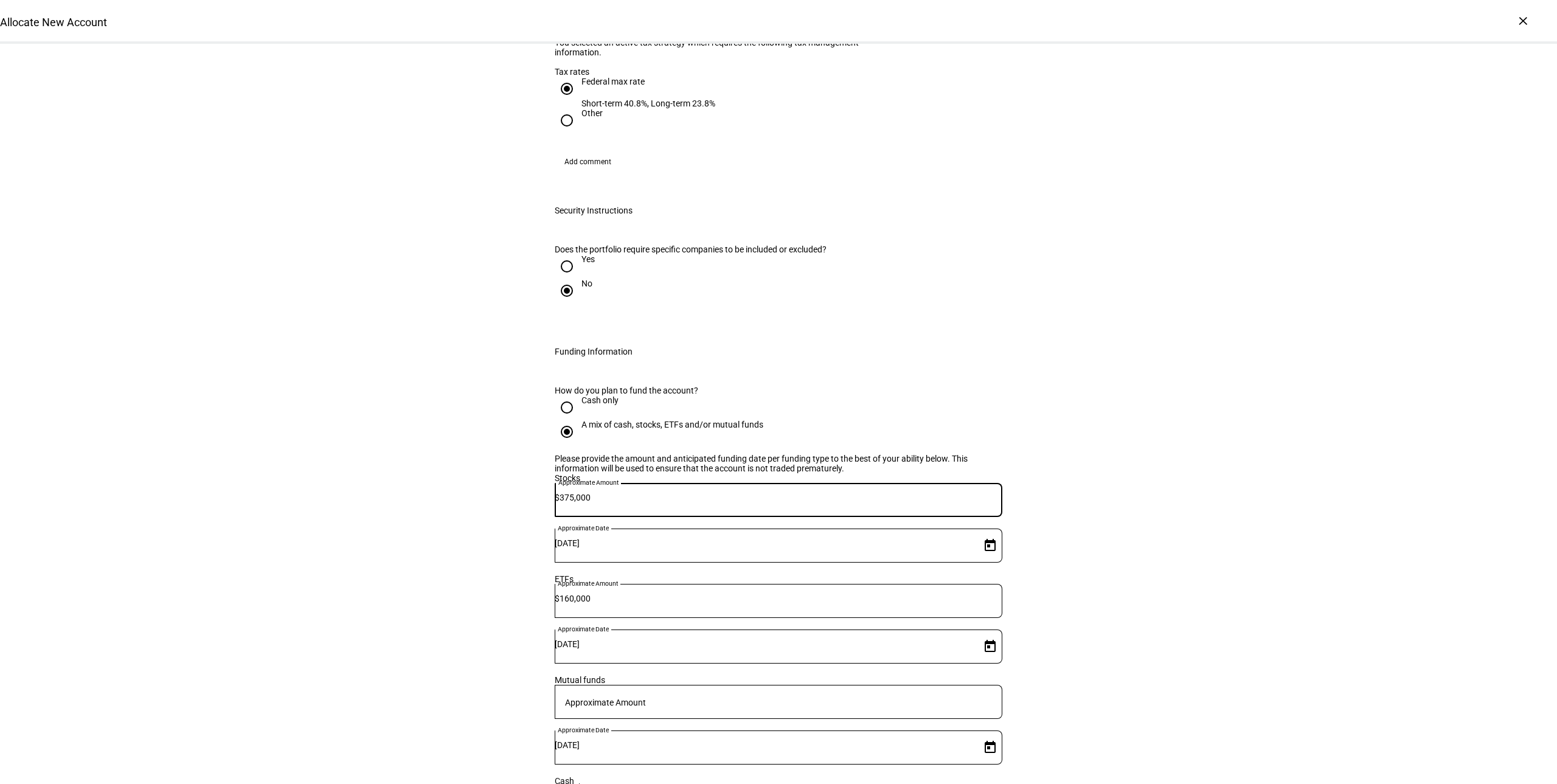
click at [702, 493] on input "375,000" at bounding box center [781, 497] width 443 height 10
click at [736, 584] on div "160,000" at bounding box center [781, 601] width 443 height 34
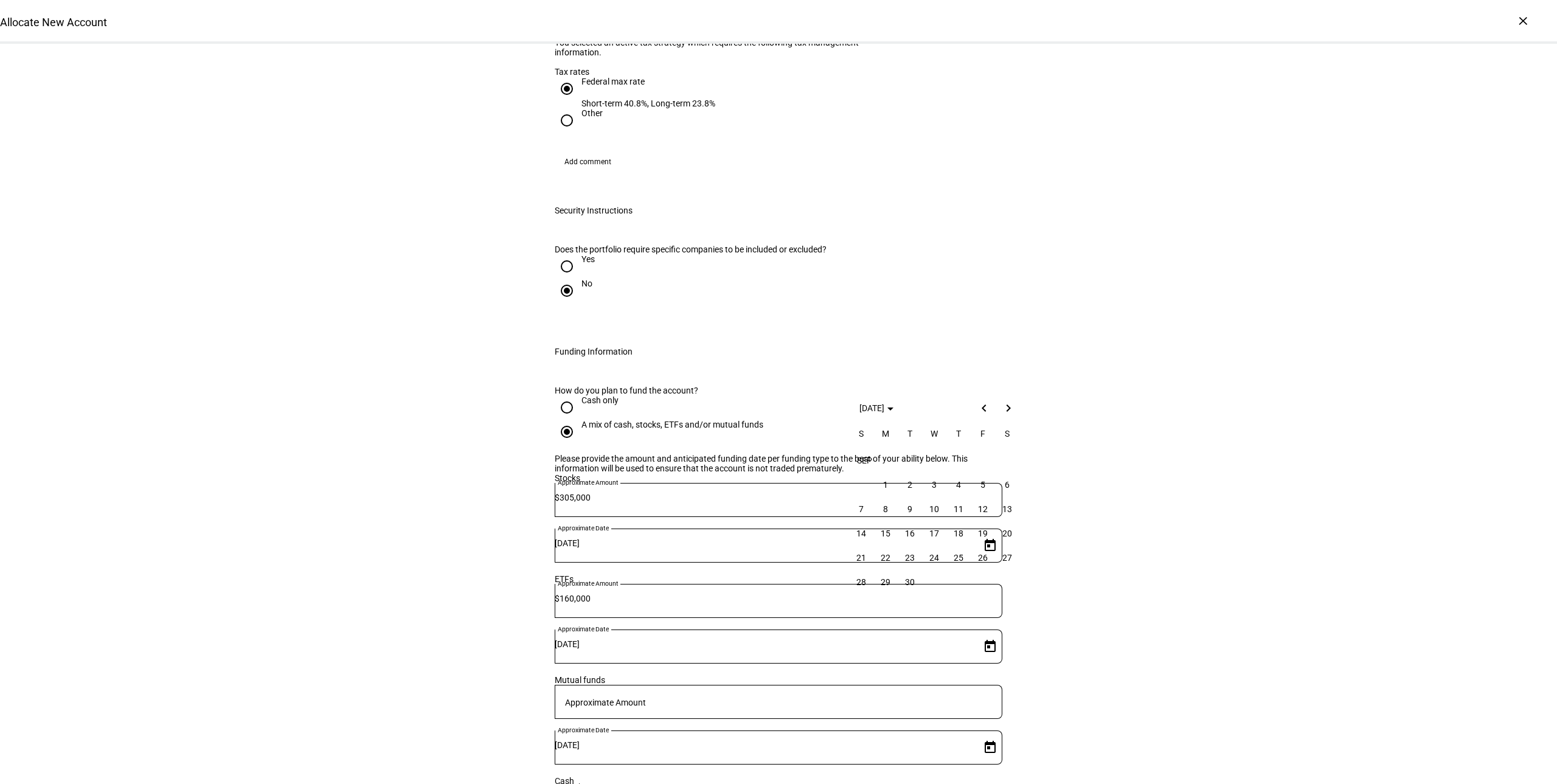
click at [875, 646] on div at bounding box center [778, 392] width 1557 height 784
drag, startPoint x: 711, startPoint y: 481, endPoint x: 696, endPoint y: 477, distance: 15.5
click at [698, 493] on input "305,000" at bounding box center [781, 497] width 443 height 10
click at [649, 483] on div "Stocks" at bounding box center [779, 477] width 448 height 10
click at [701, 493] on input "245,000" at bounding box center [781, 497] width 443 height 10
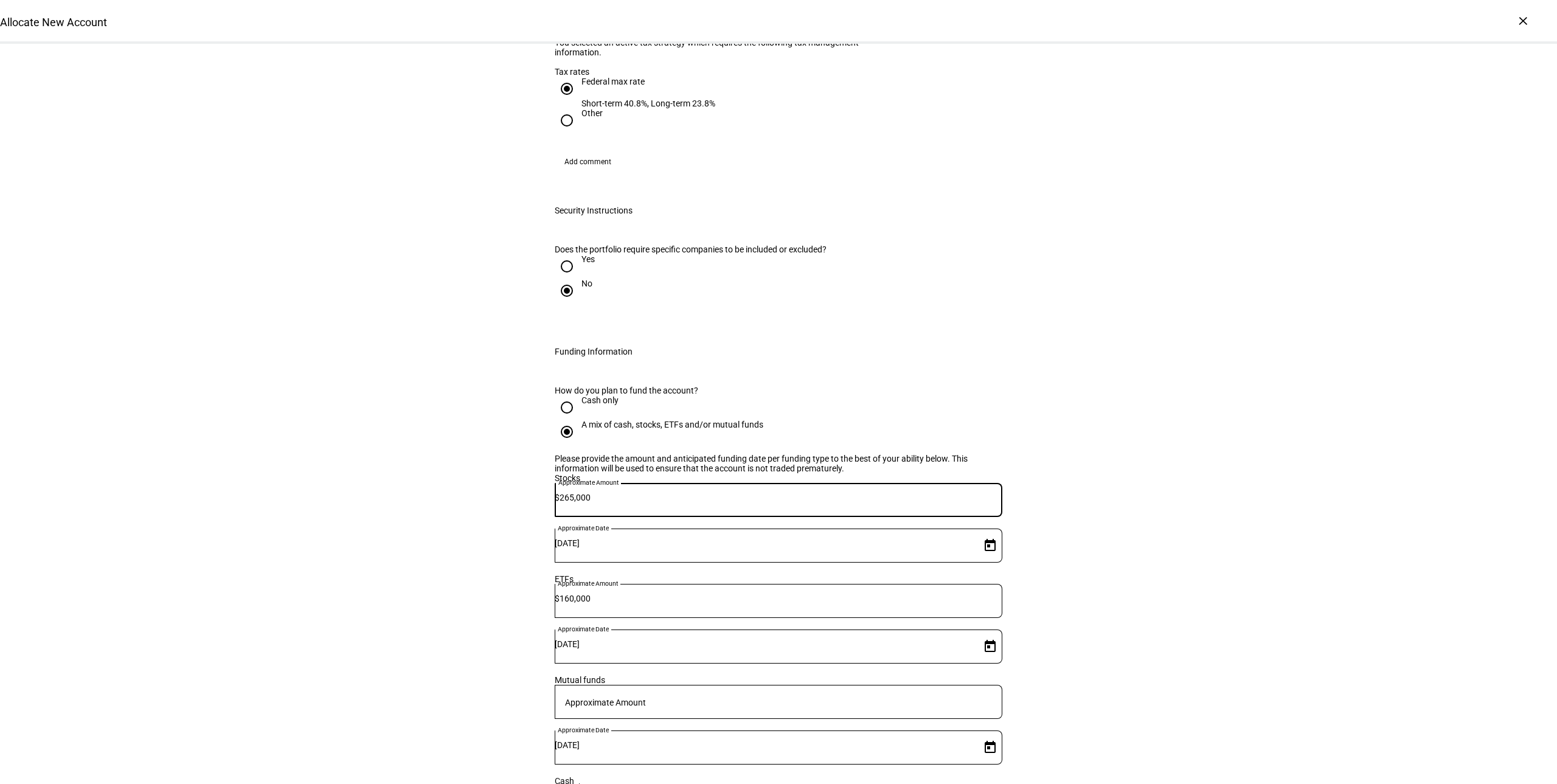
type input "265,000"
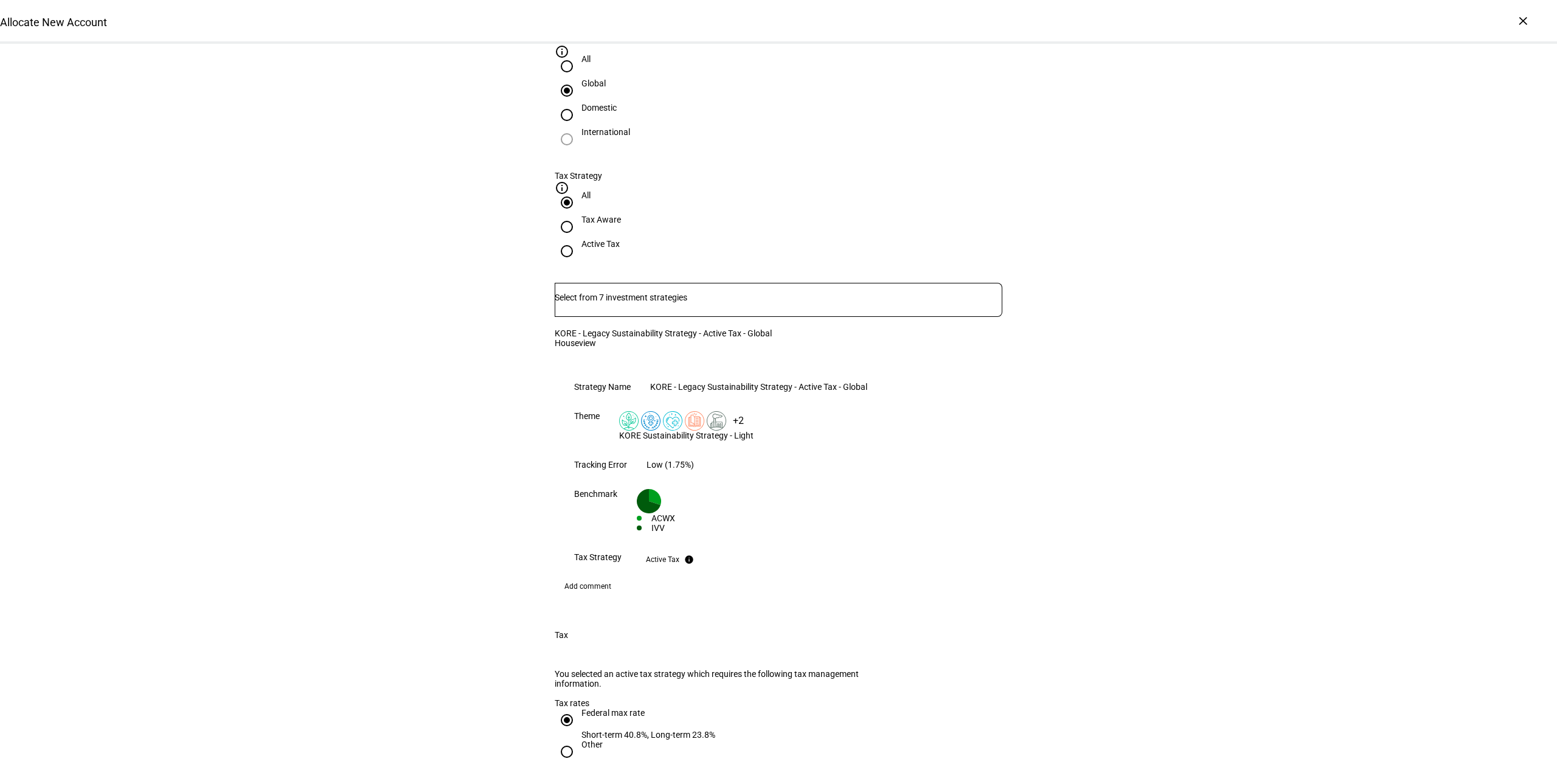
scroll to position [685, 0]
click at [328, 229] on div "Allocate New Account Complete and submit this form to allocate a new account to…" at bounding box center [778, 658] width 1557 height 2600
click at [748, 413] on div "+2" at bounding box center [737, 422] width 19 height 19
click at [766, 294] on input "Number" at bounding box center [779, 299] width 448 height 10
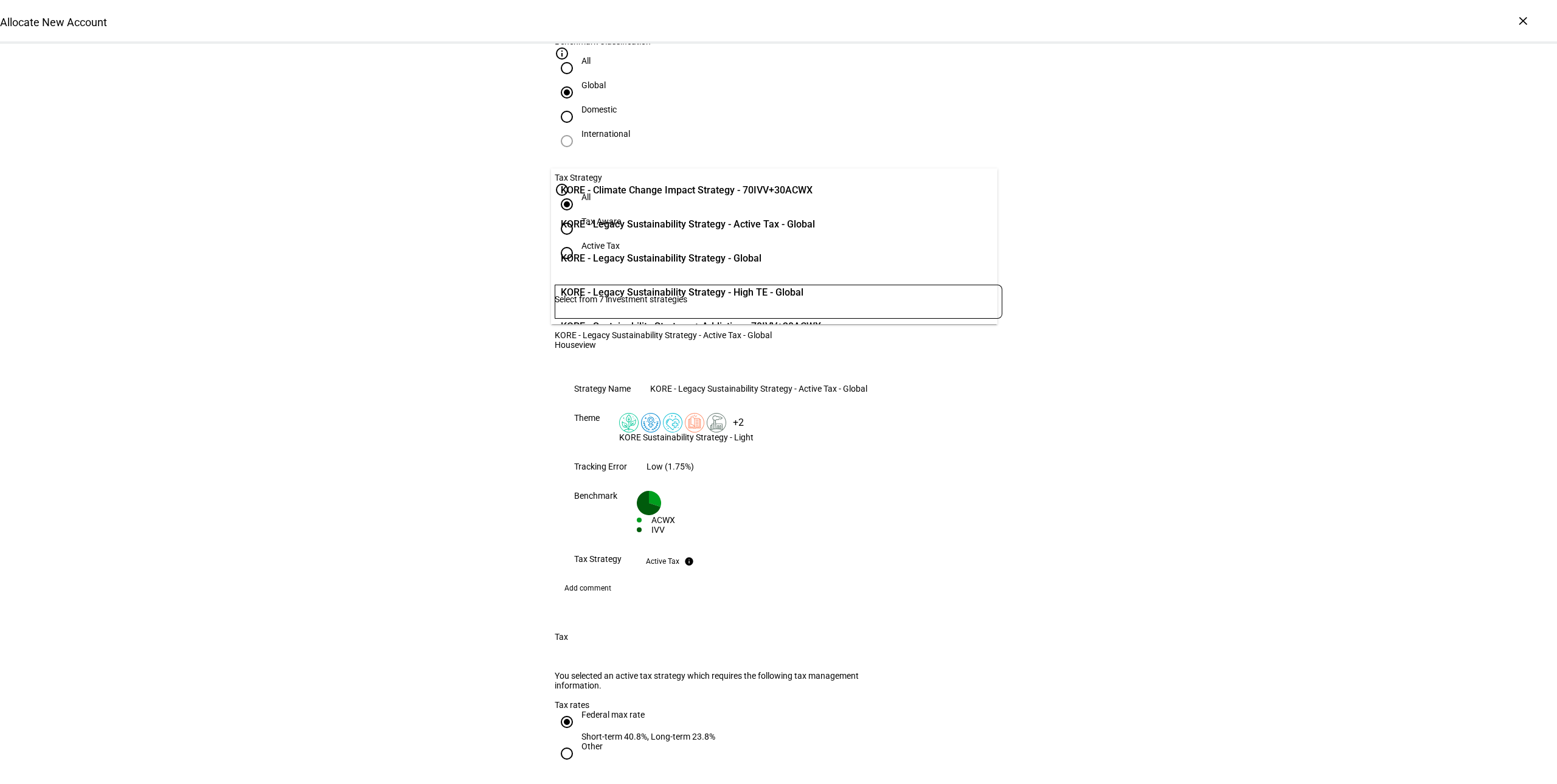
click at [347, 258] on div "Allocate New Account Complete and submit this form to allocate a new account to…" at bounding box center [778, 658] width 1557 height 2600
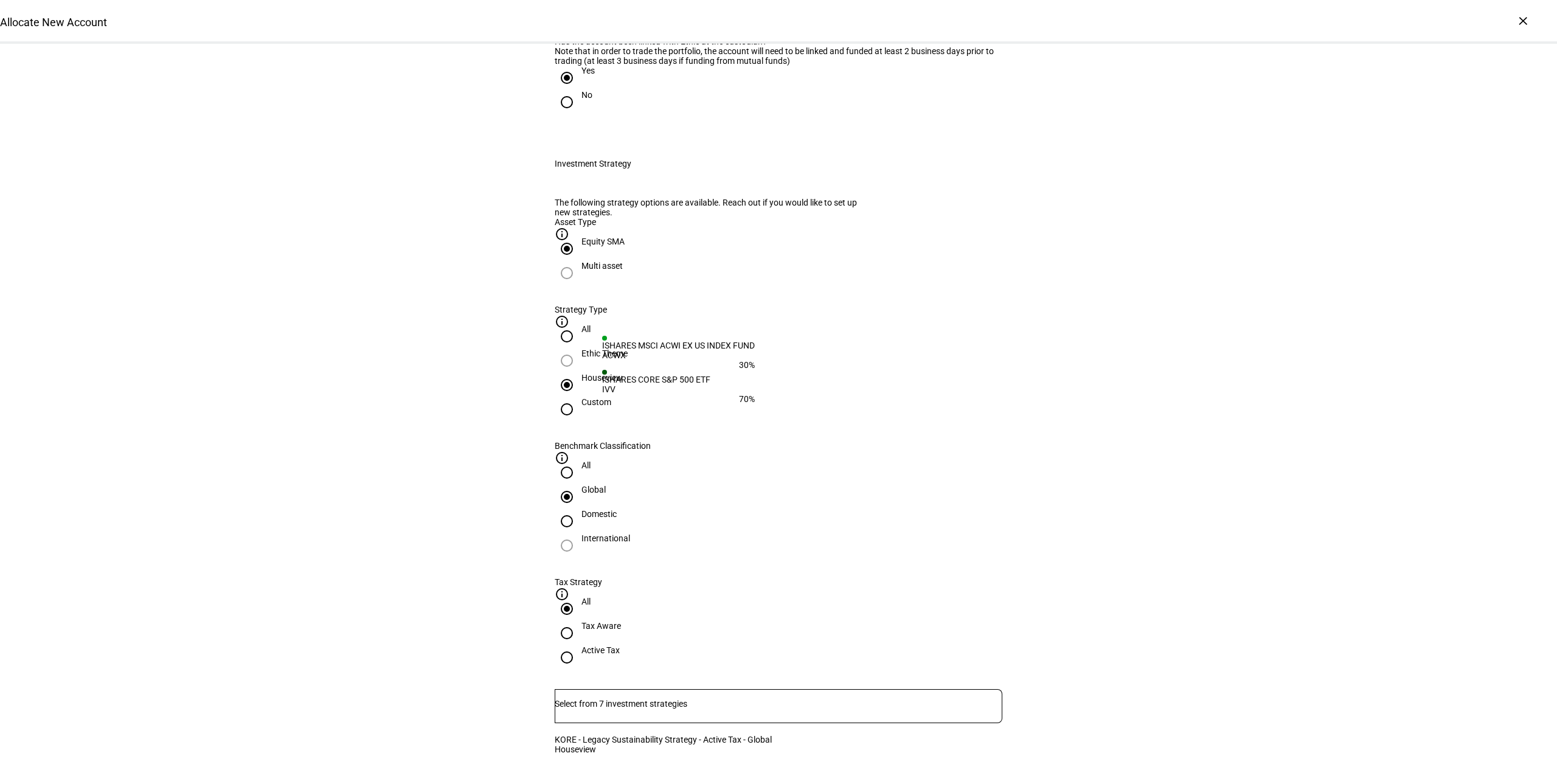
scroll to position [287, 0]
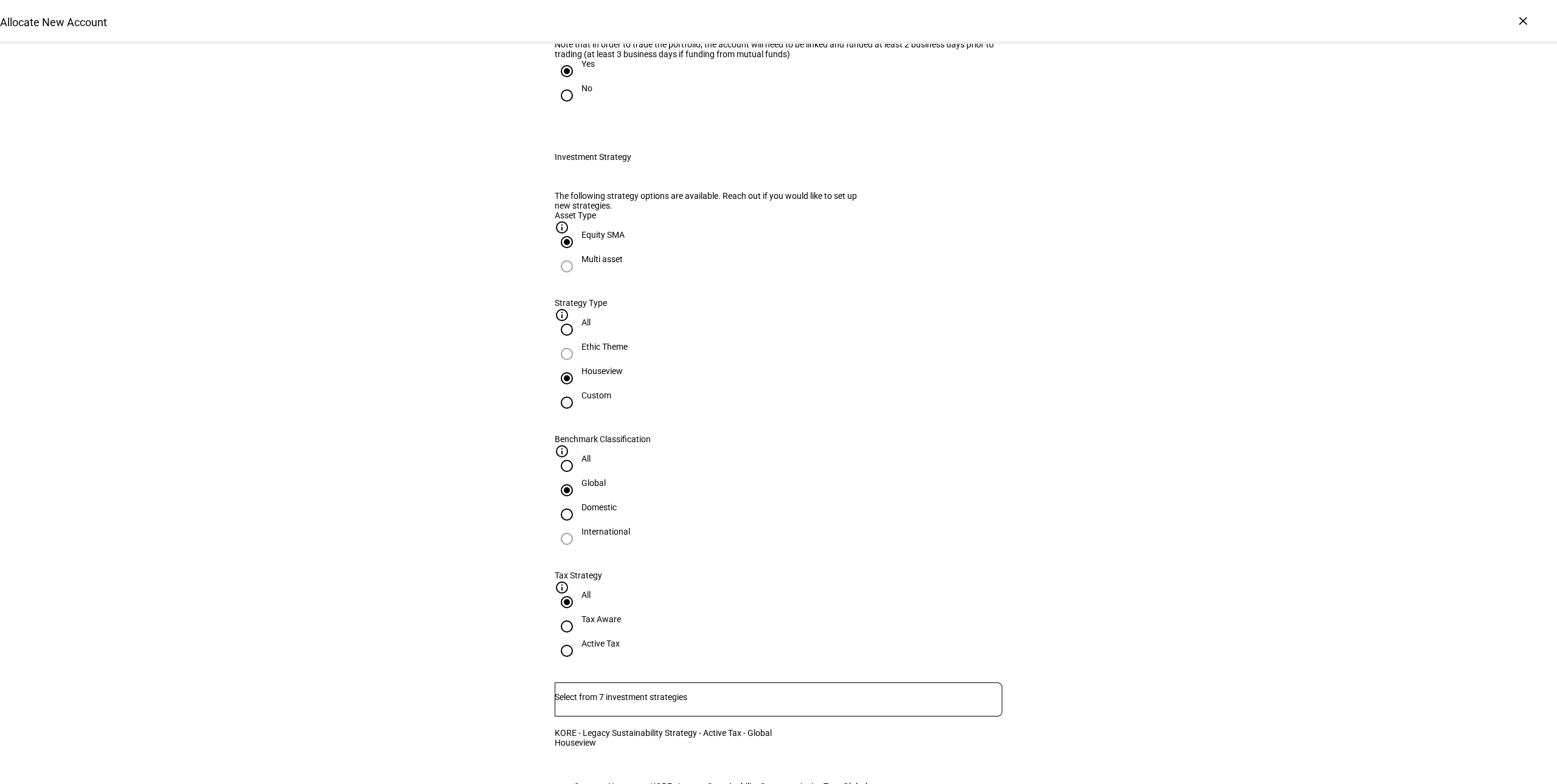
click at [716, 692] on input "Number" at bounding box center [779, 697] width 448 height 10
